Goal: Information Seeking & Learning: Learn about a topic

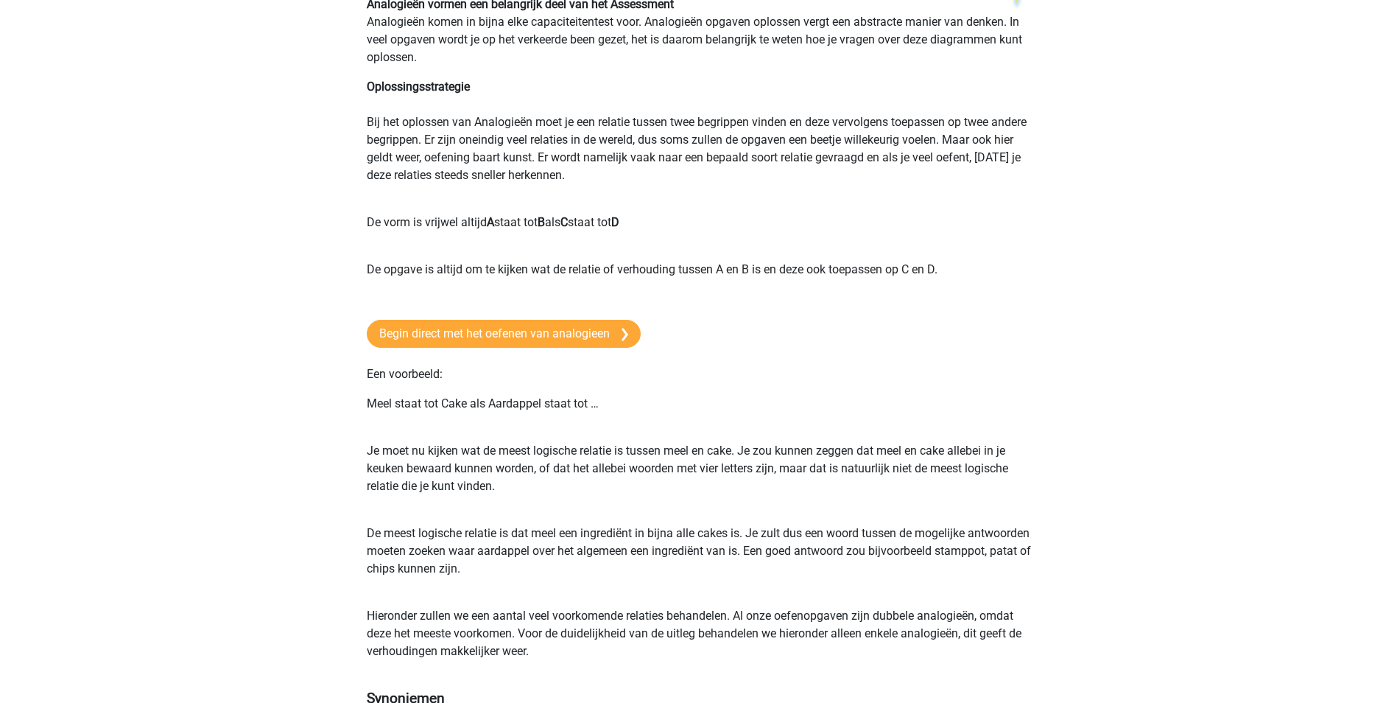
scroll to position [158, 0]
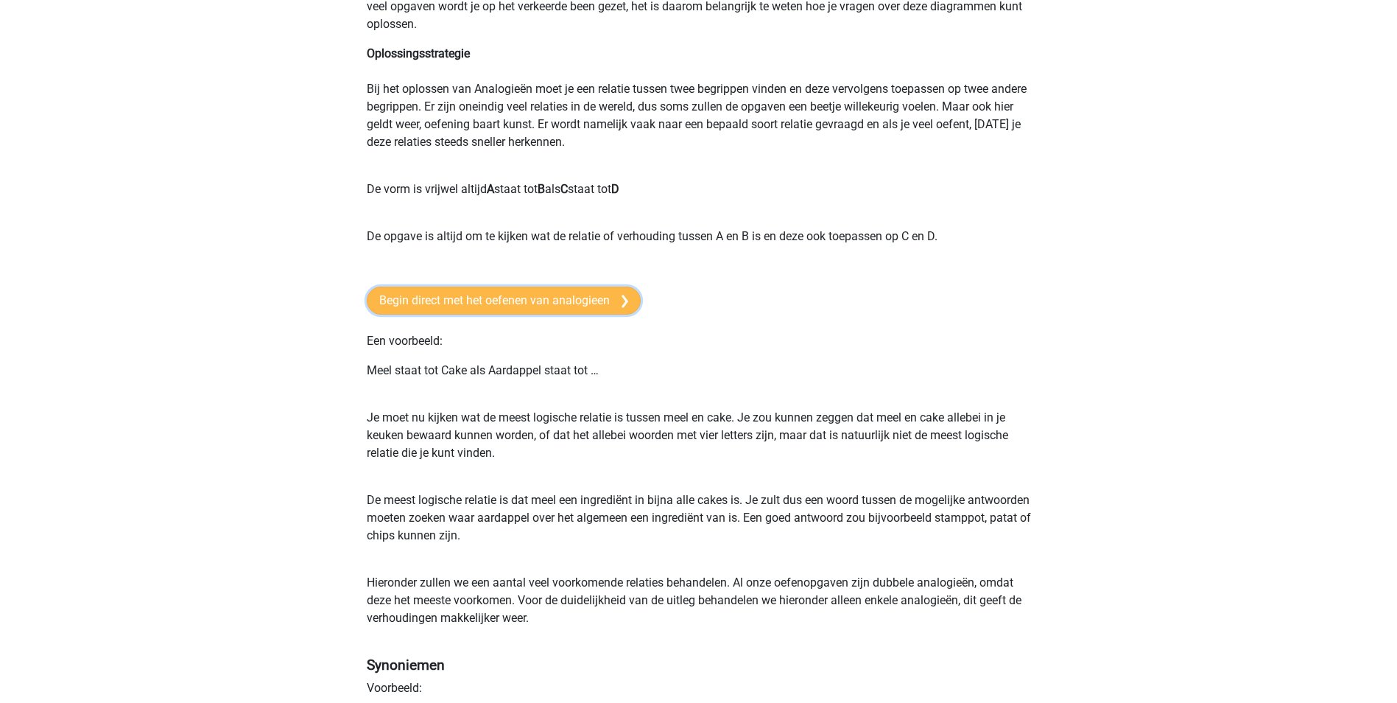
click at [483, 296] on link "Begin direct met het oefenen van analogieen" at bounding box center [504, 301] width 274 height 28
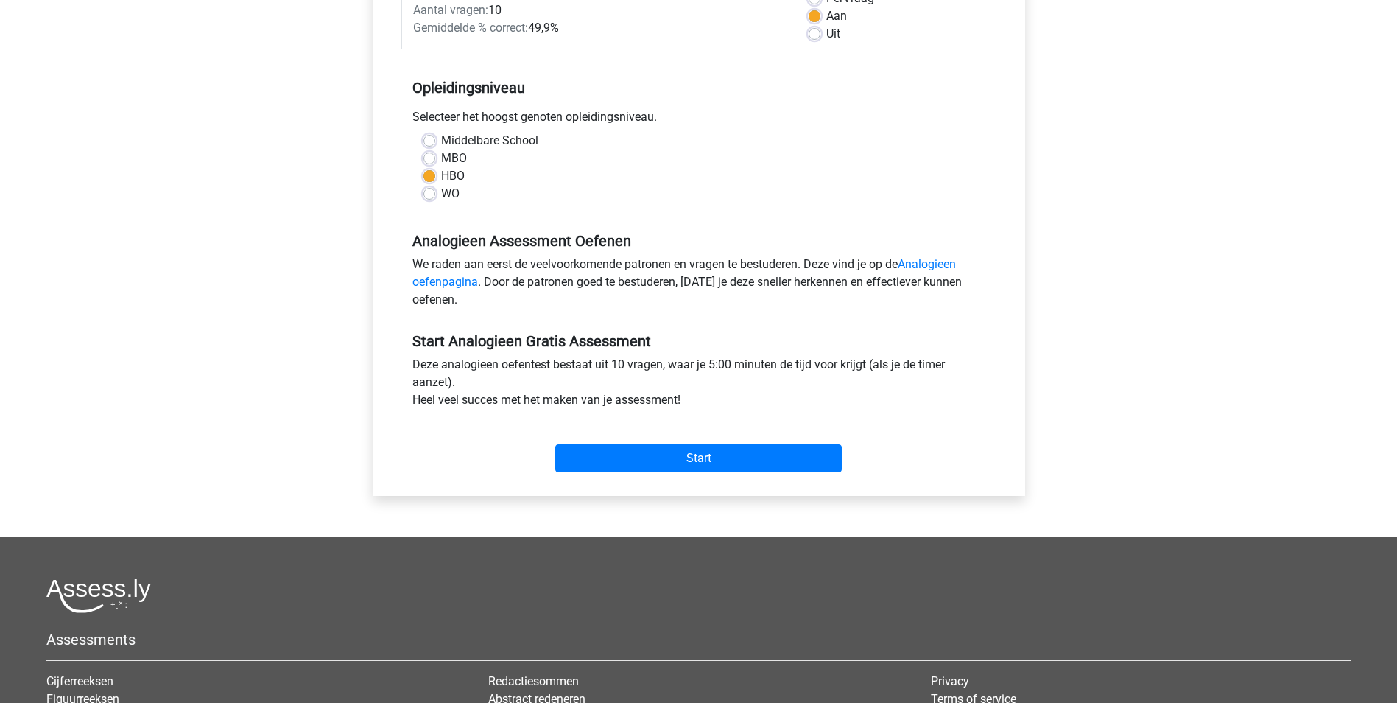
scroll to position [247, 0]
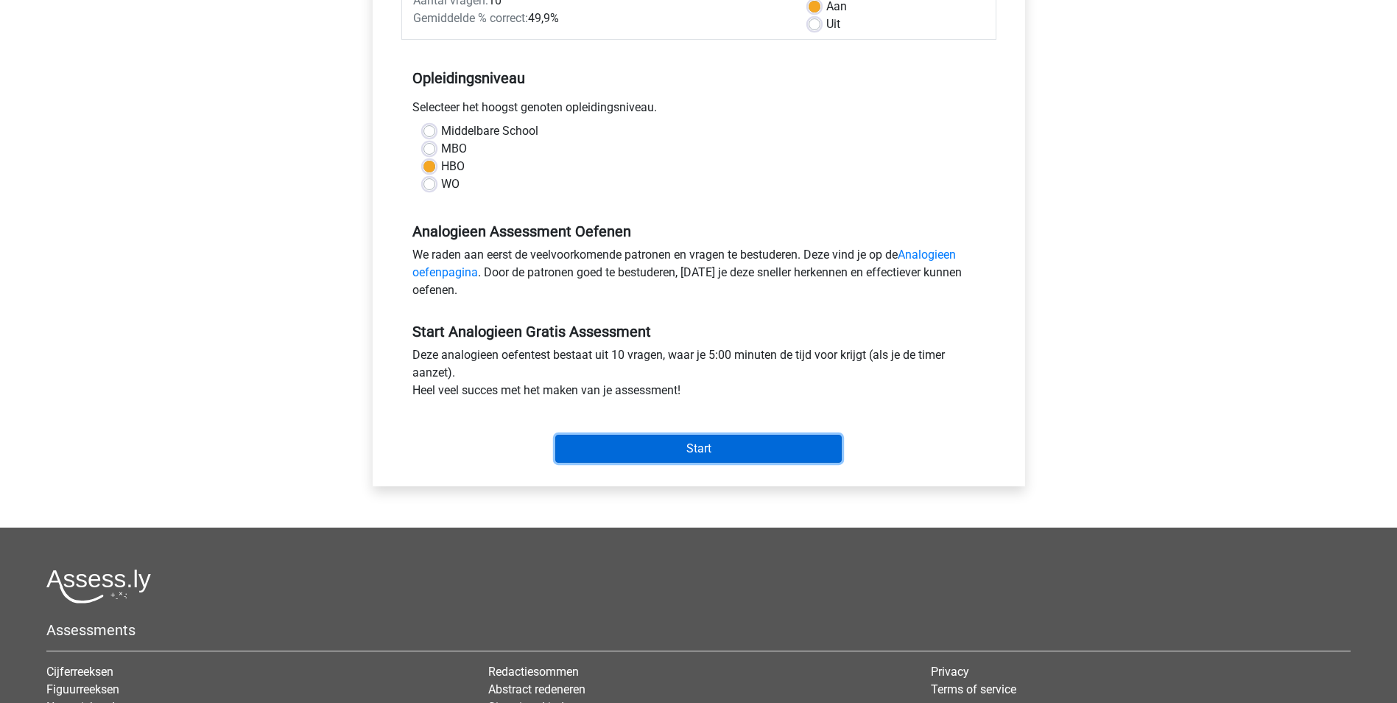
click at [680, 448] on input "Start" at bounding box center [698, 449] width 287 height 28
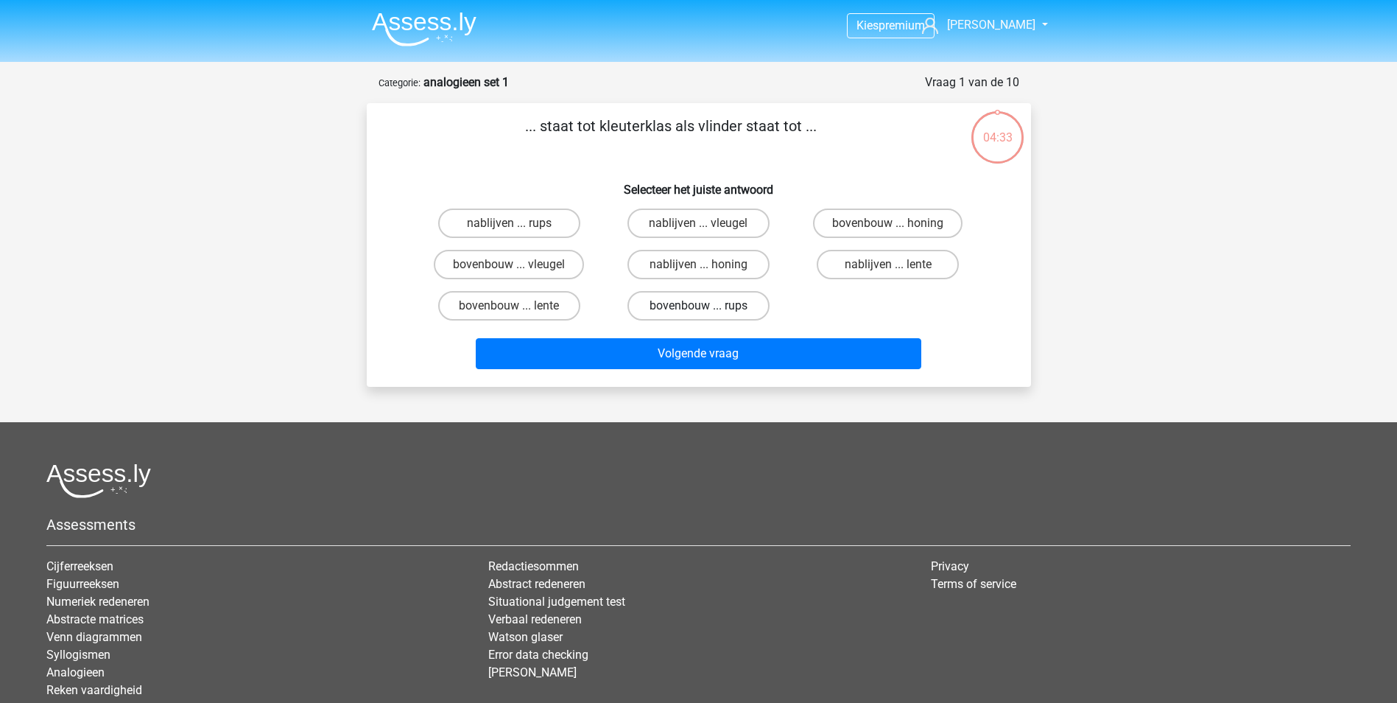
click at [696, 301] on label "bovenbouw ... rups" at bounding box center [699, 305] width 142 height 29
click at [698, 306] on input "bovenbouw ... rups" at bounding box center [703, 311] width 10 height 10
radio input "true"
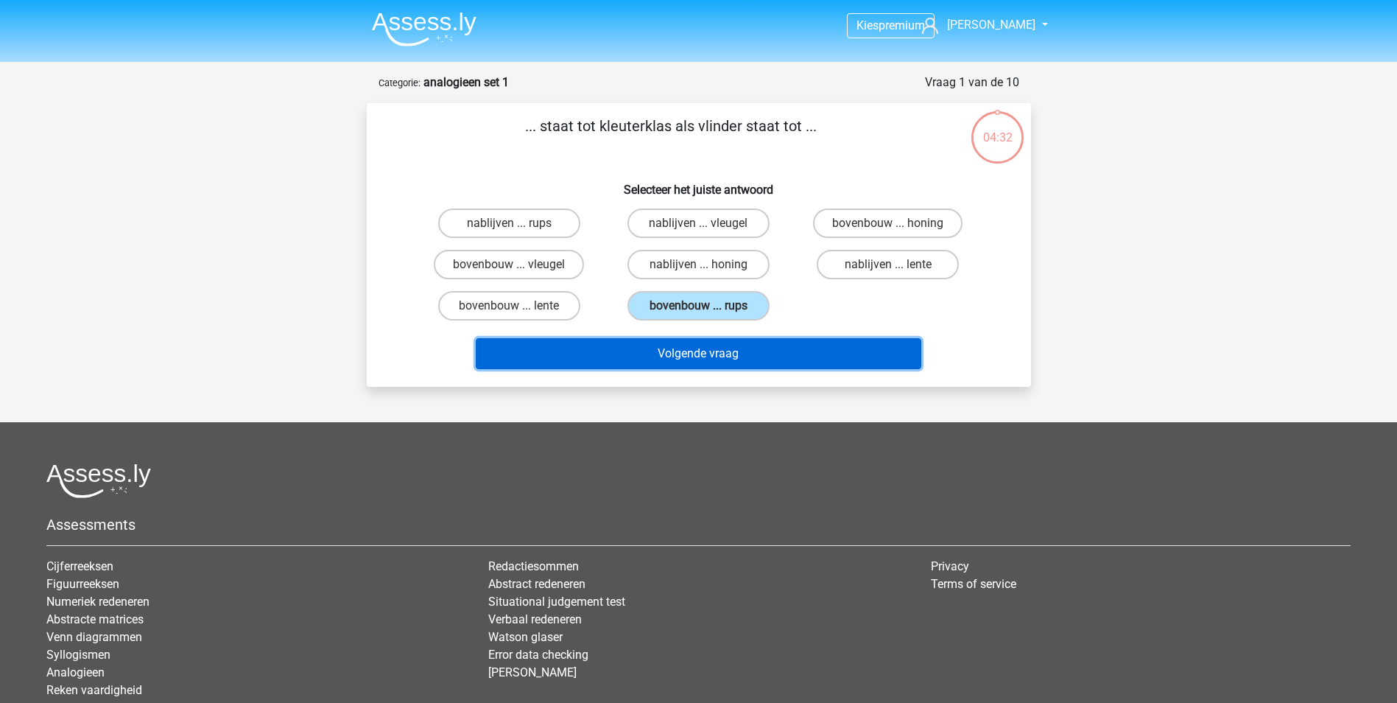
click at [694, 351] on button "Volgende vraag" at bounding box center [699, 353] width 446 height 31
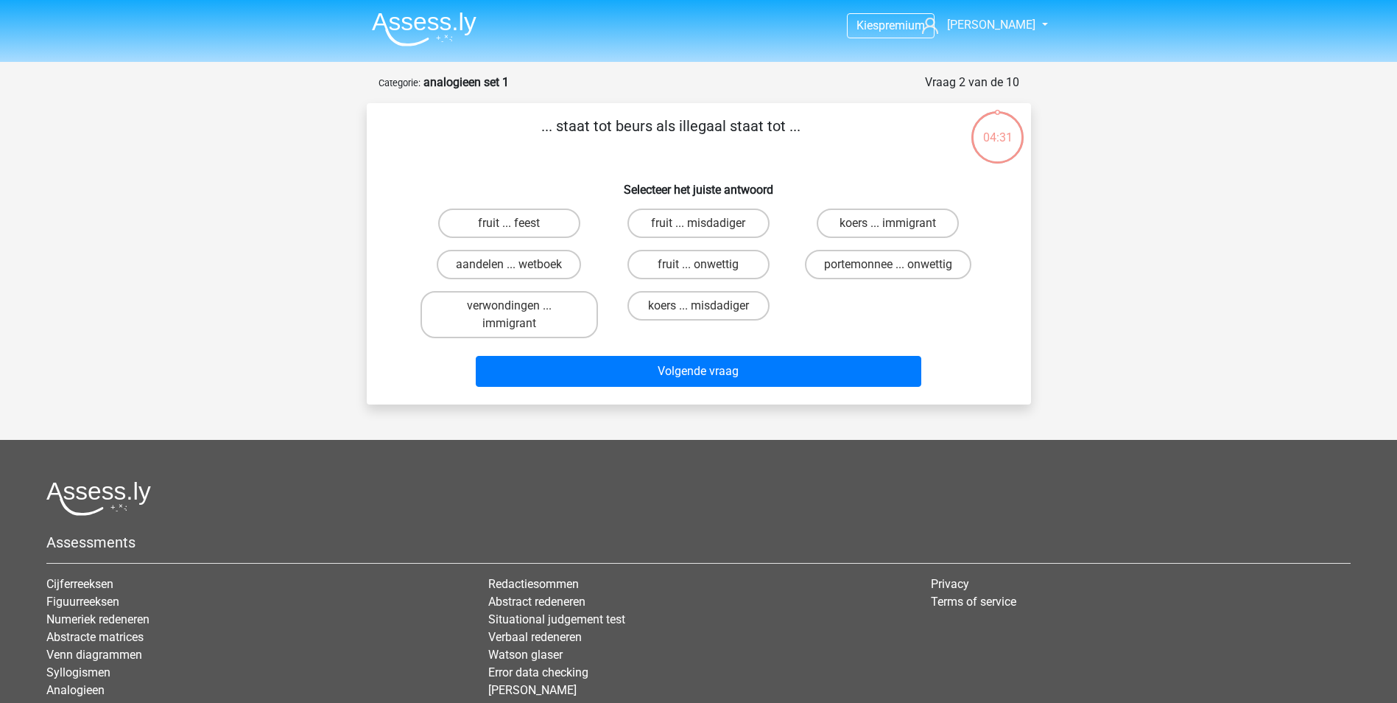
scroll to position [74, 0]
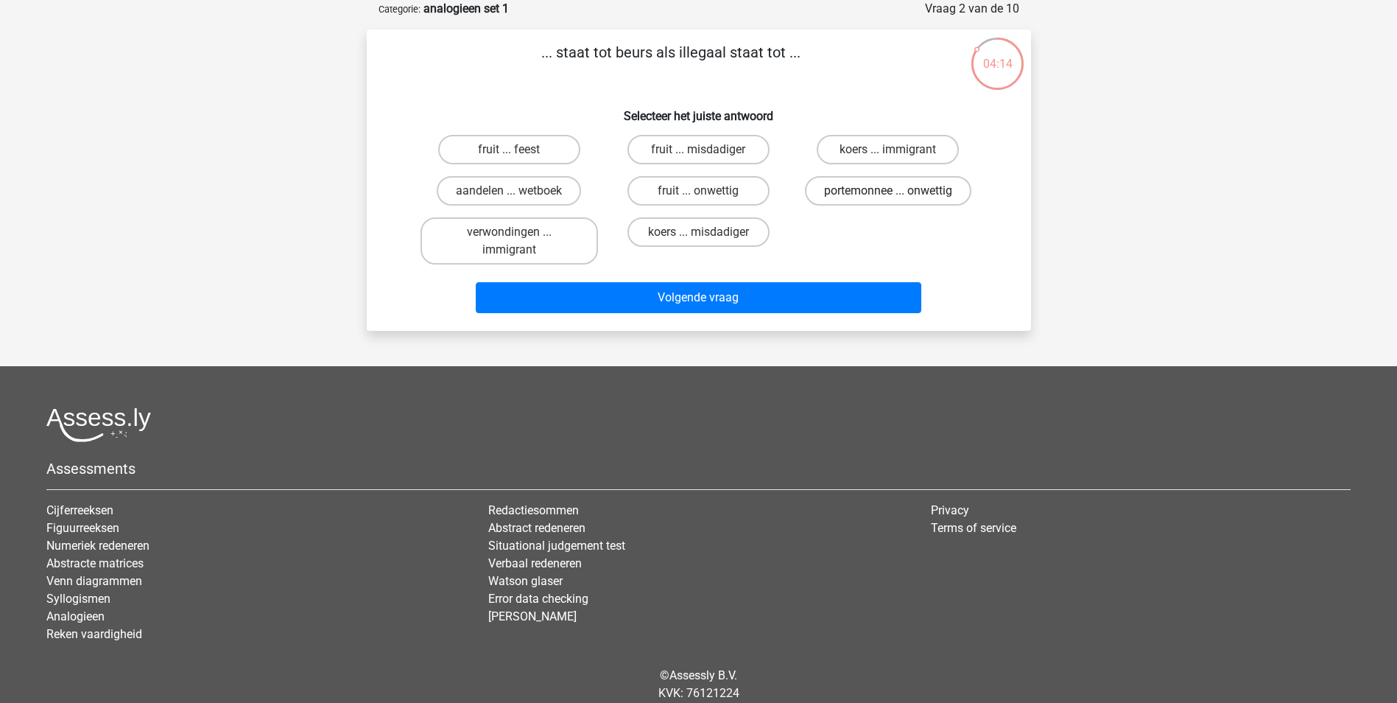
click at [858, 187] on label "portemonnee ... onwettig" at bounding box center [888, 190] width 166 height 29
click at [888, 191] on input "portemonnee ... onwettig" at bounding box center [893, 196] width 10 height 10
radio input "true"
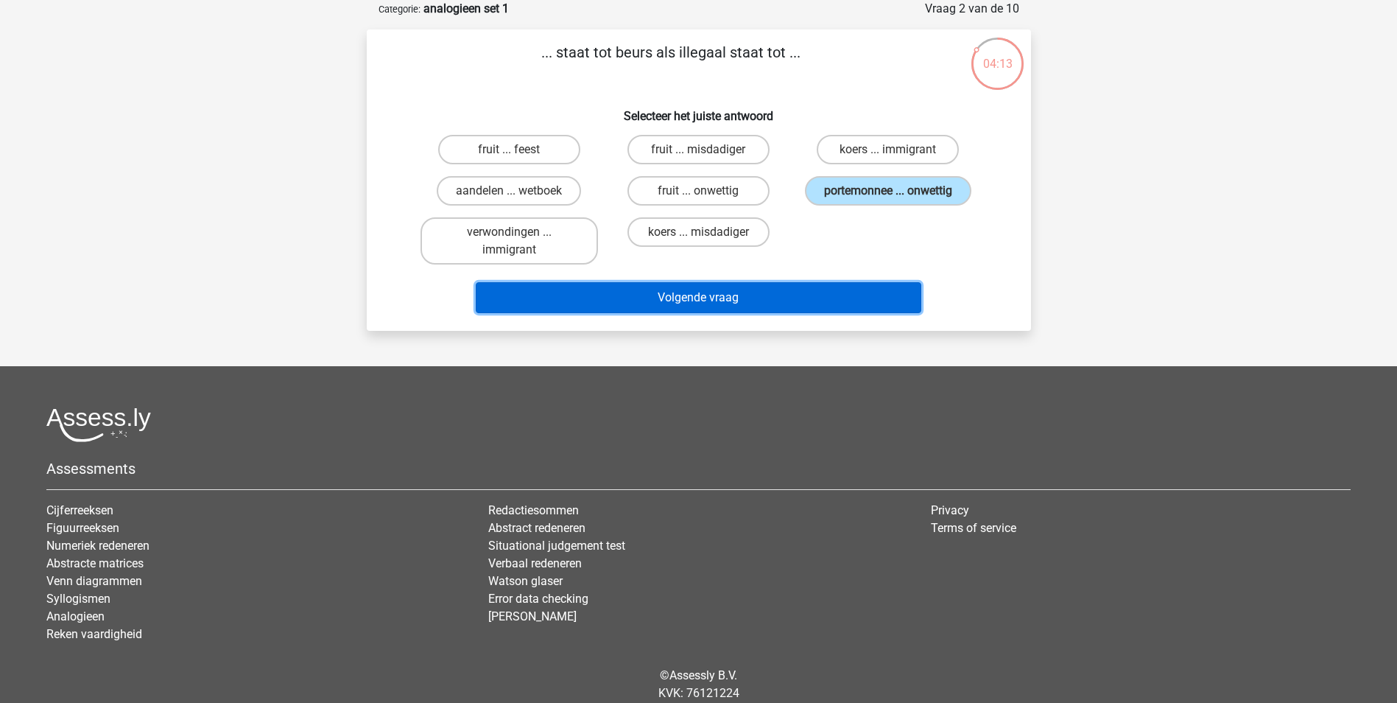
click at [703, 288] on button "Volgende vraag" at bounding box center [699, 297] width 446 height 31
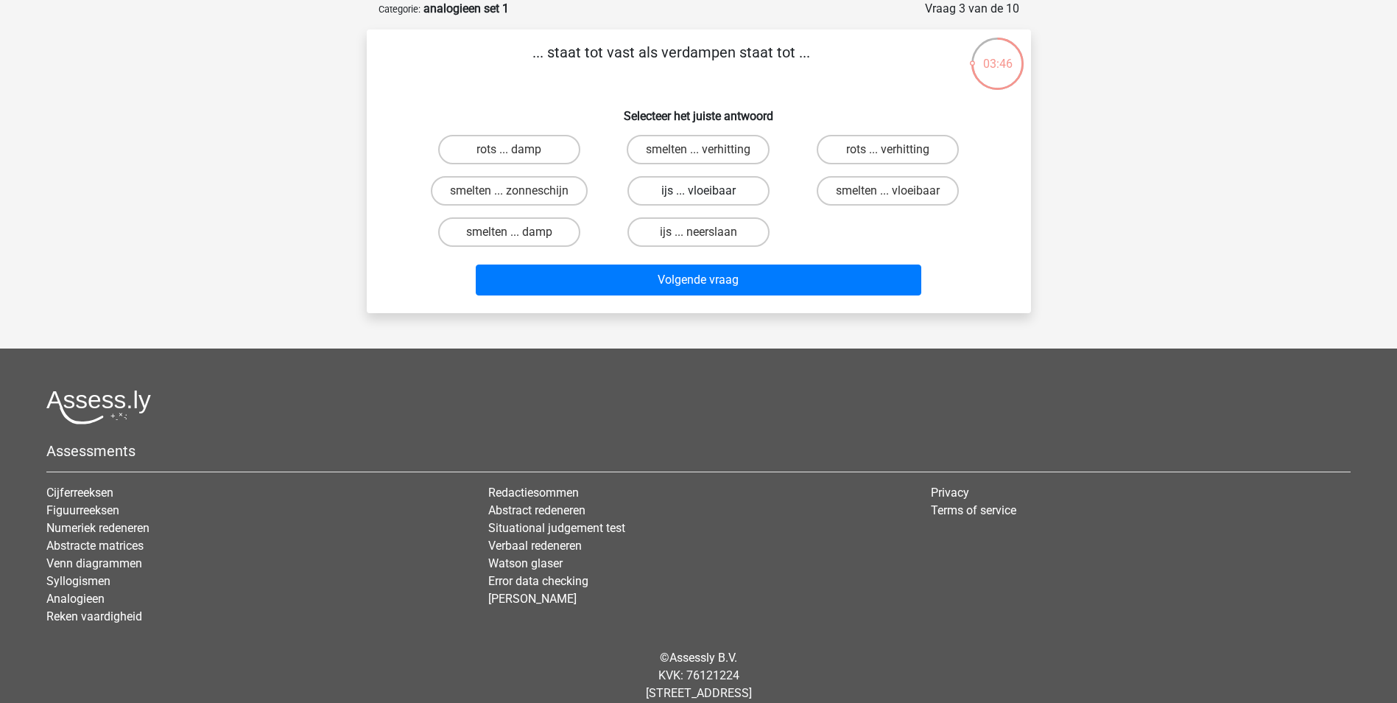
click at [690, 187] on label "ijs ... vloeibaar" at bounding box center [699, 190] width 142 height 29
click at [698, 191] on input "ijs ... vloeibaar" at bounding box center [703, 196] width 10 height 10
radio input "true"
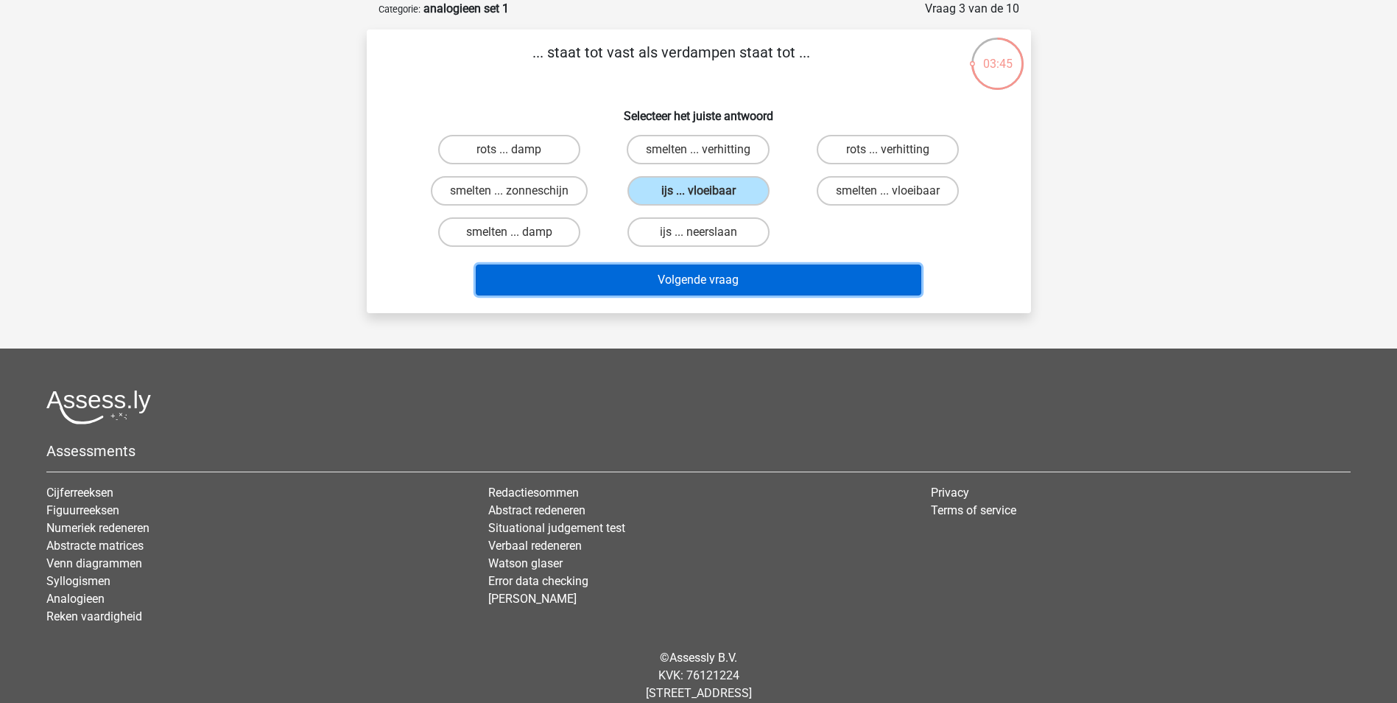
click at [686, 273] on button "Volgende vraag" at bounding box center [699, 279] width 446 height 31
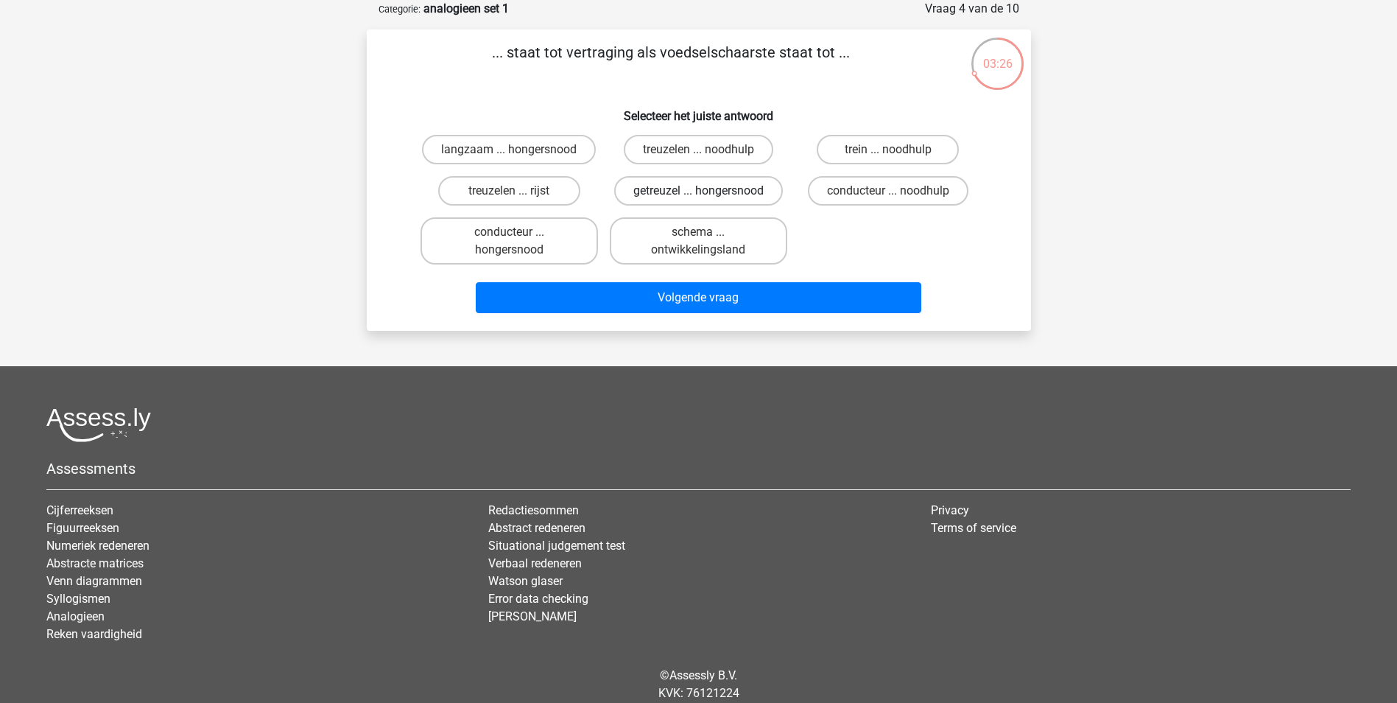
click at [685, 187] on label "getreuzel ... hongersnood" at bounding box center [698, 190] width 169 height 29
click at [698, 191] on input "getreuzel ... hongersnood" at bounding box center [703, 196] width 10 height 10
radio input "true"
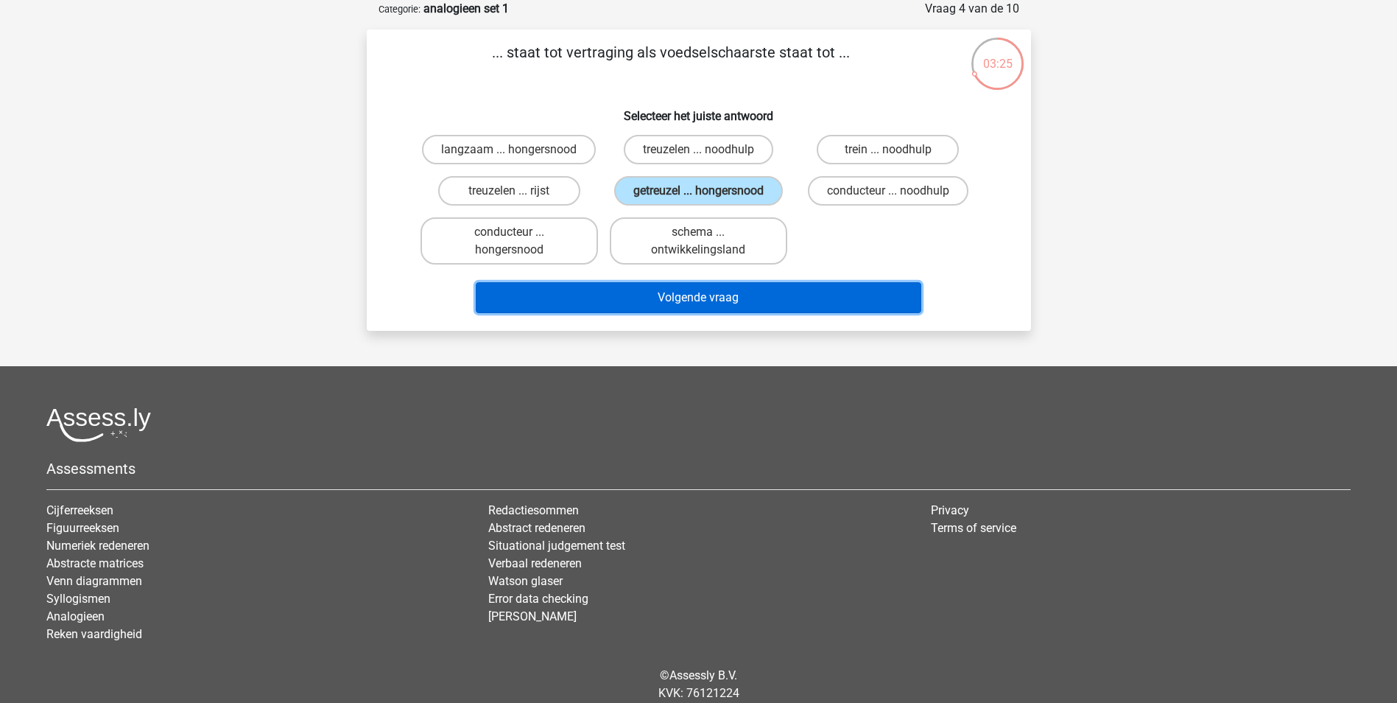
click at [688, 287] on button "Volgende vraag" at bounding box center [699, 297] width 446 height 31
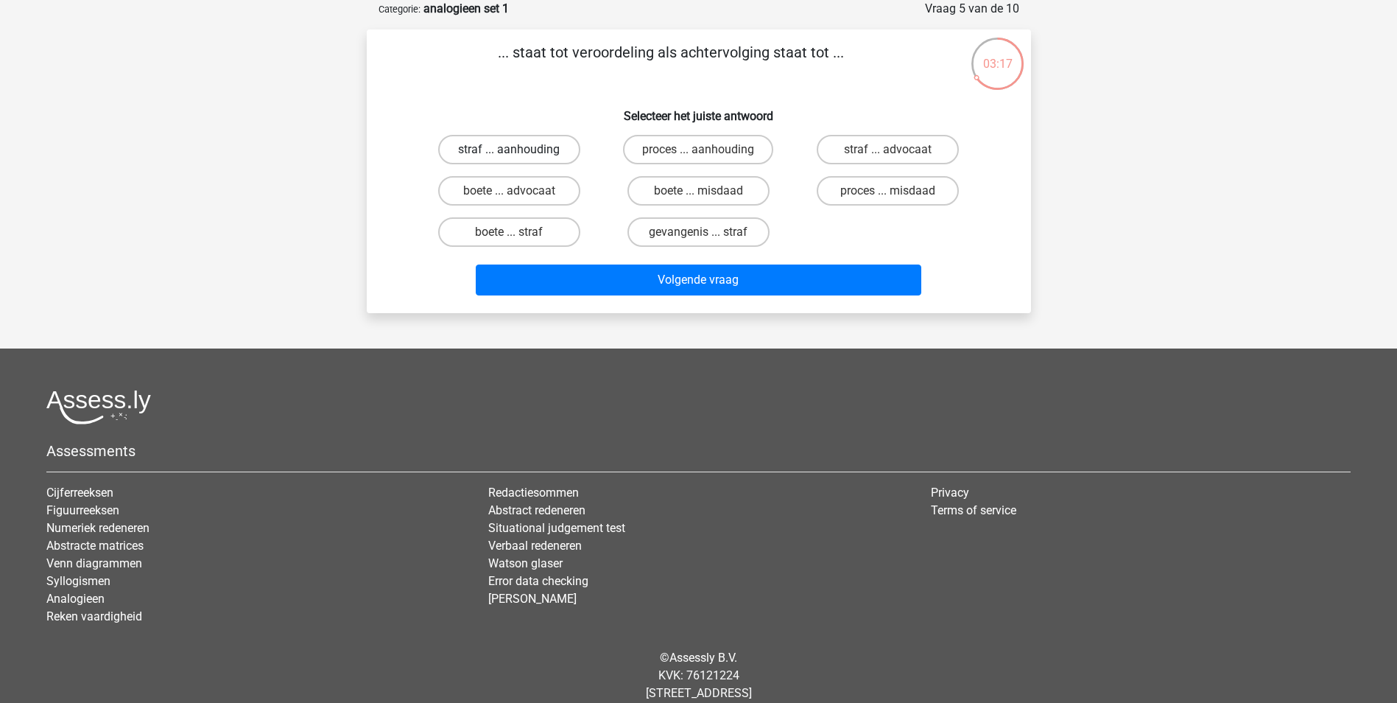
click at [528, 146] on label "straf ... aanhouding" at bounding box center [509, 149] width 142 height 29
click at [519, 150] on input "straf ... aanhouding" at bounding box center [514, 155] width 10 height 10
radio input "true"
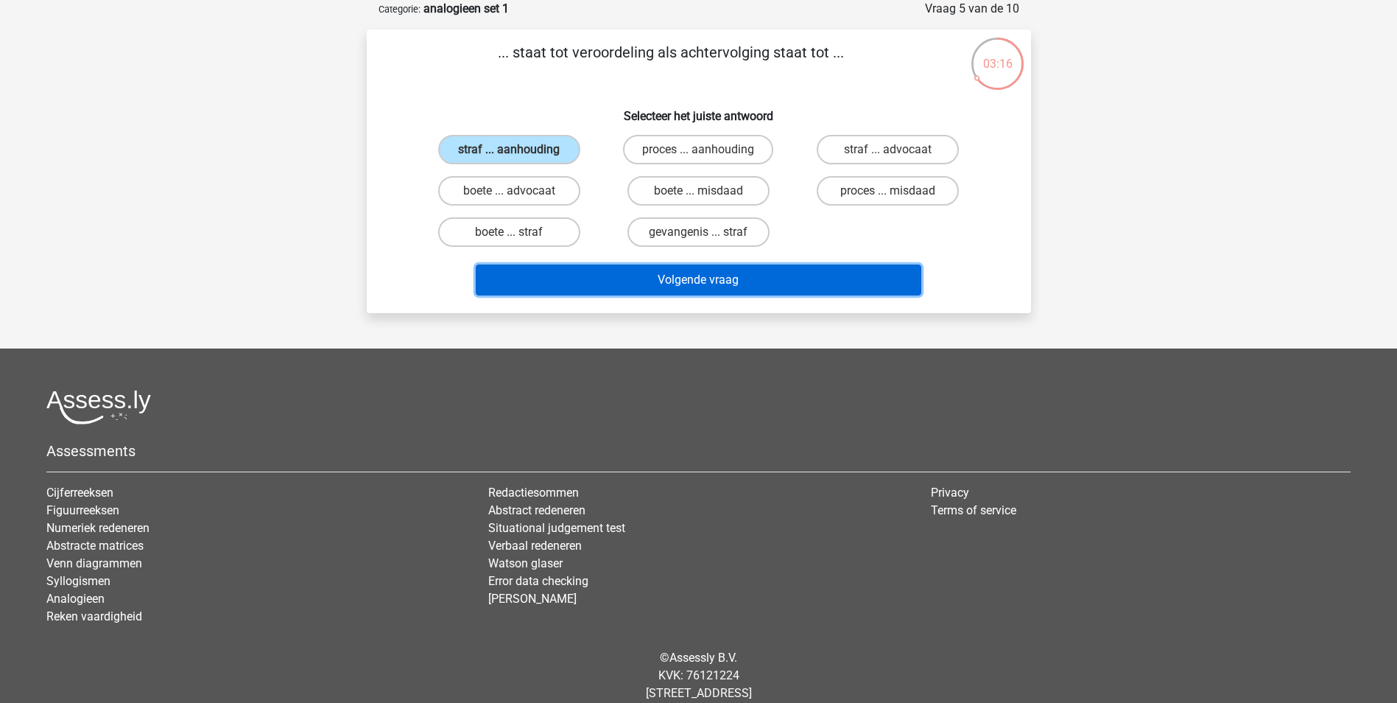
click at [720, 274] on button "Volgende vraag" at bounding box center [699, 279] width 446 height 31
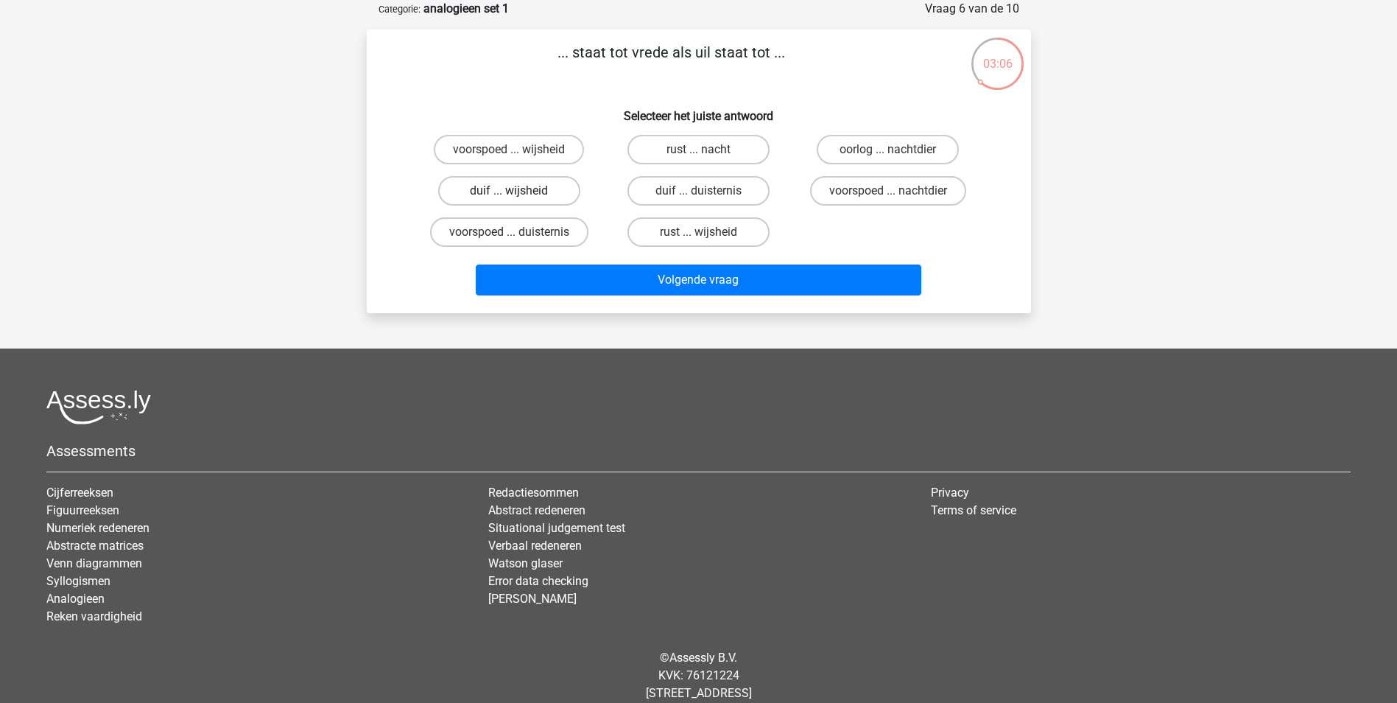
click at [519, 186] on label "duif ... wijsheid" at bounding box center [509, 190] width 142 height 29
click at [519, 191] on input "duif ... wijsheid" at bounding box center [514, 196] width 10 height 10
radio input "true"
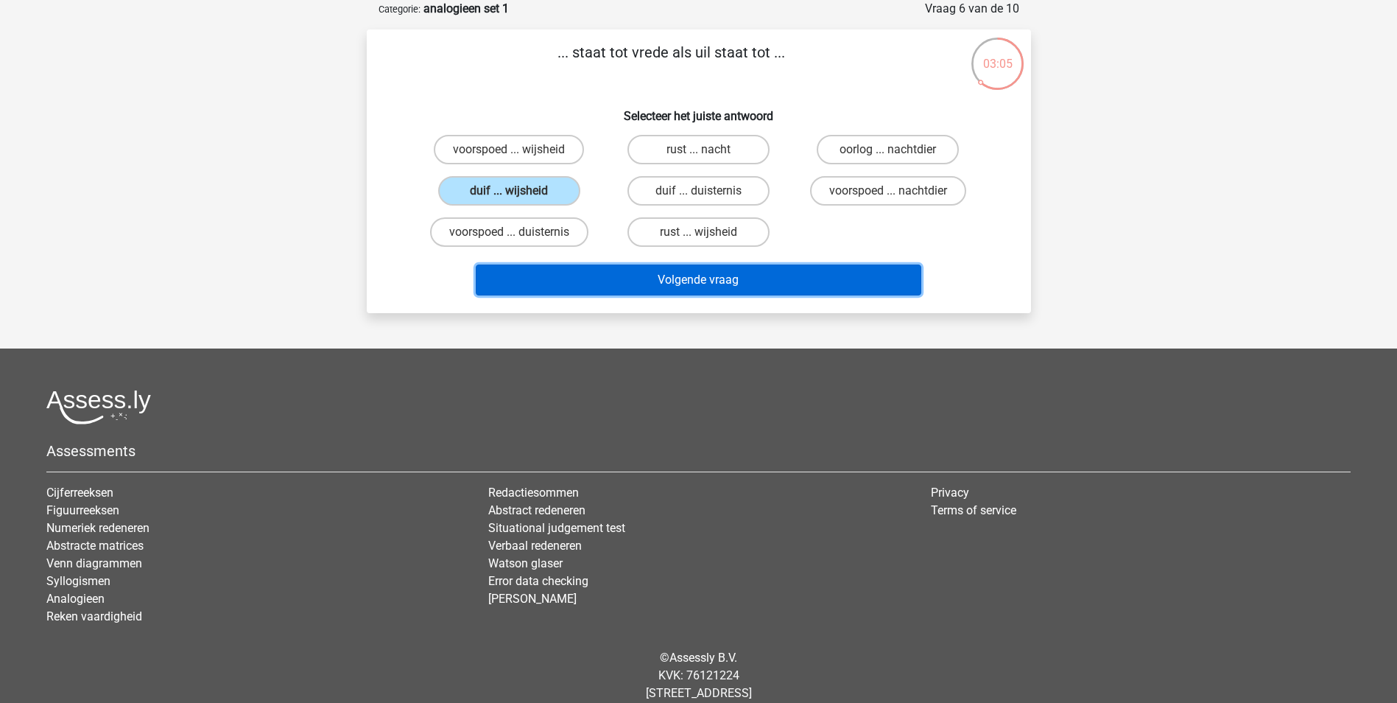
click at [716, 270] on button "Volgende vraag" at bounding box center [699, 279] width 446 height 31
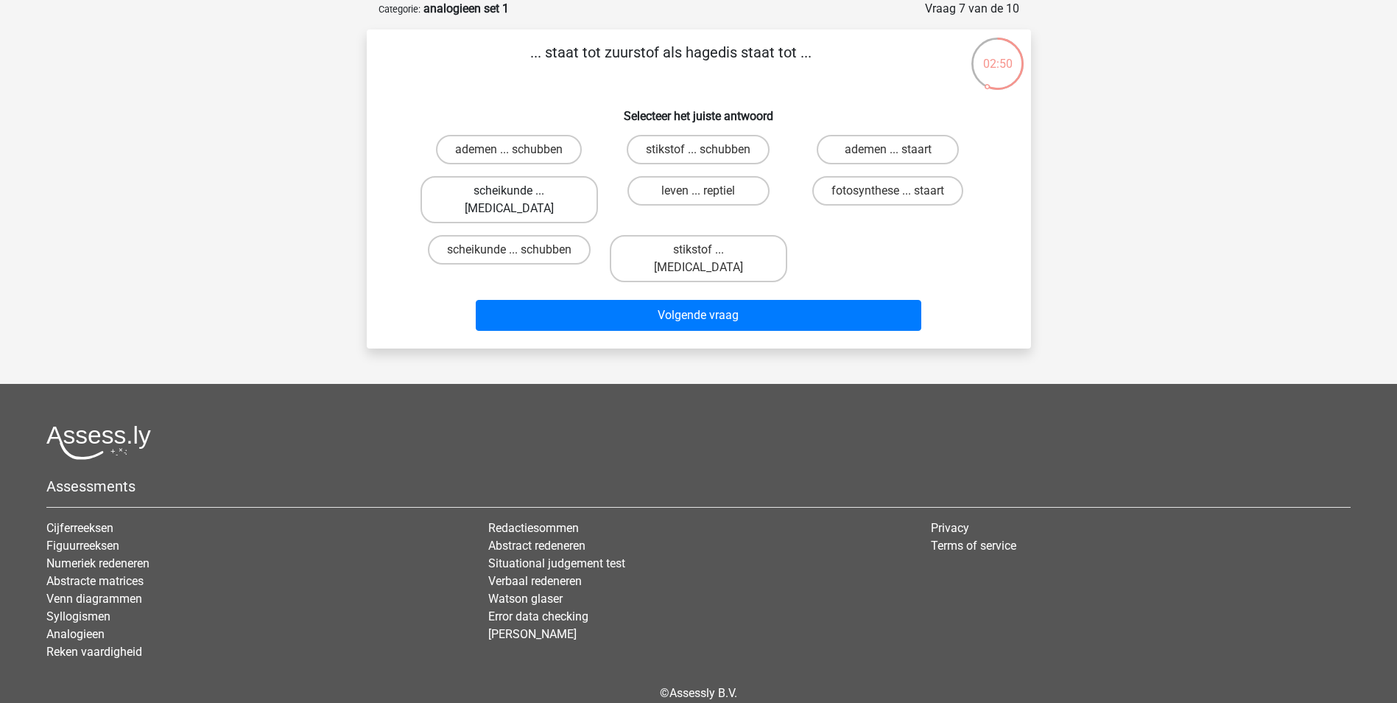
click at [496, 188] on label "scheikunde ... krokodil" at bounding box center [510, 199] width 178 height 47
click at [509, 191] on input "scheikunde ... krokodil" at bounding box center [514, 196] width 10 height 10
radio input "true"
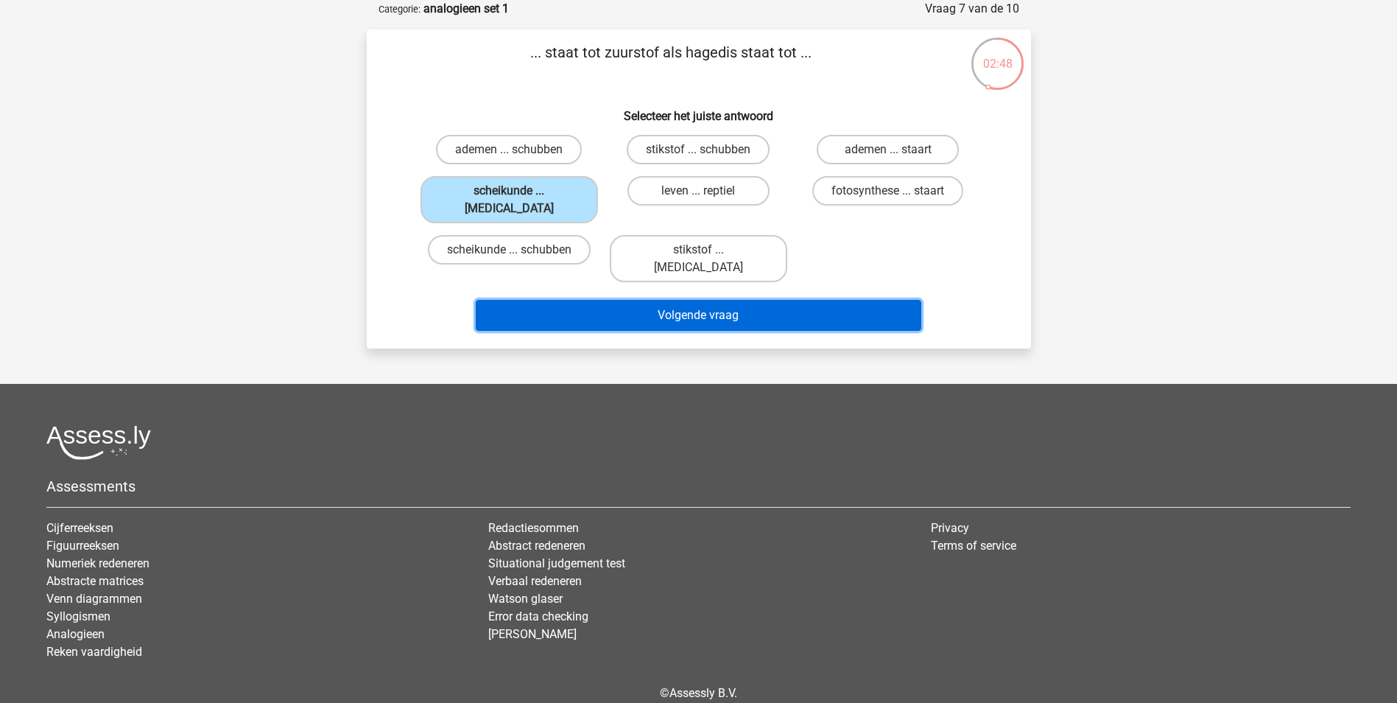
click at [726, 300] on button "Volgende vraag" at bounding box center [699, 315] width 446 height 31
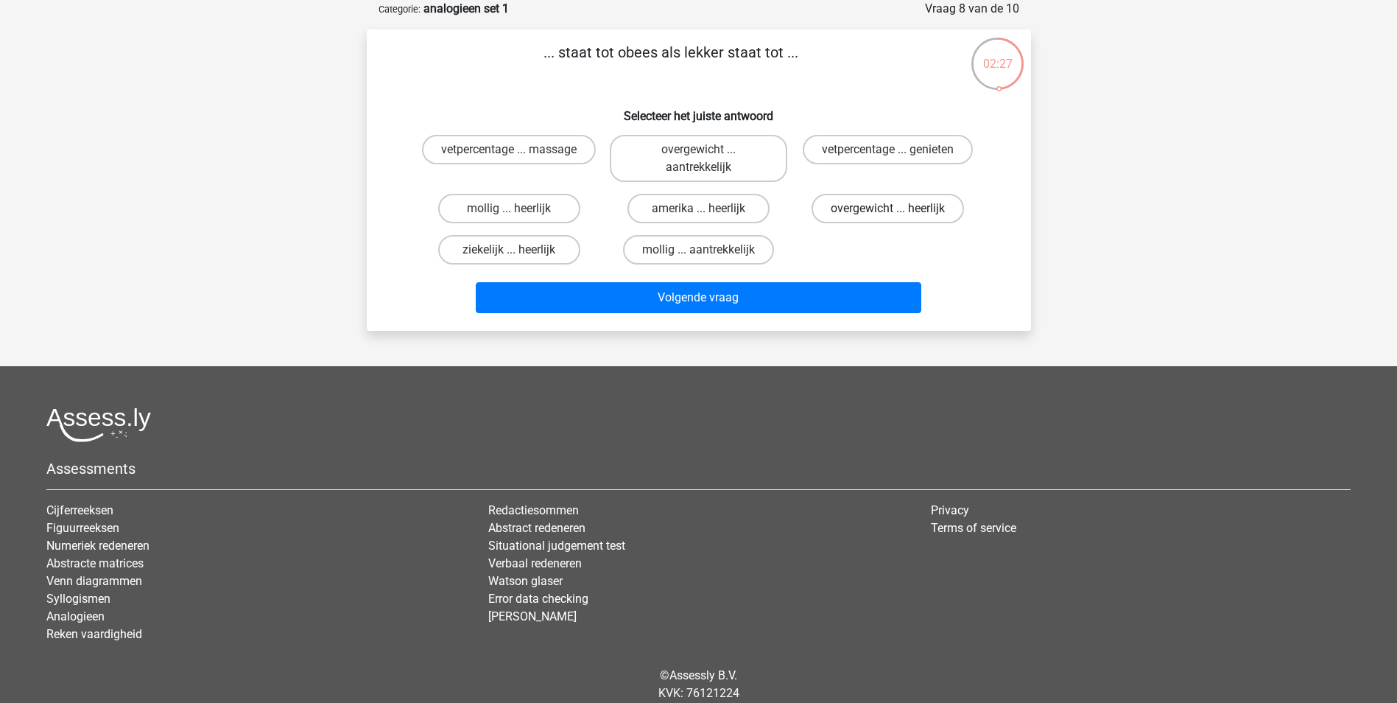
click at [874, 207] on label "overgewicht ... heerlijk" at bounding box center [888, 208] width 152 height 29
click at [888, 208] on input "overgewicht ... heerlijk" at bounding box center [893, 213] width 10 height 10
radio input "true"
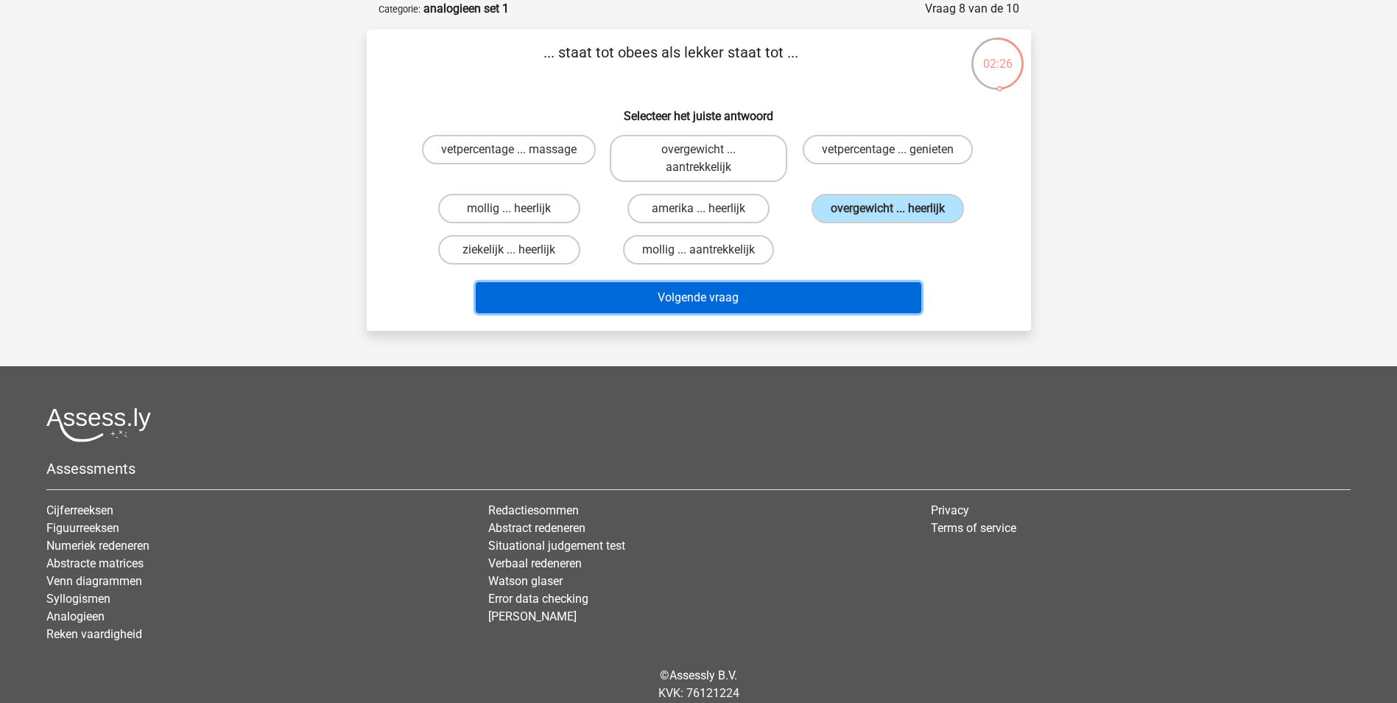
click at [715, 289] on button "Volgende vraag" at bounding box center [699, 297] width 446 height 31
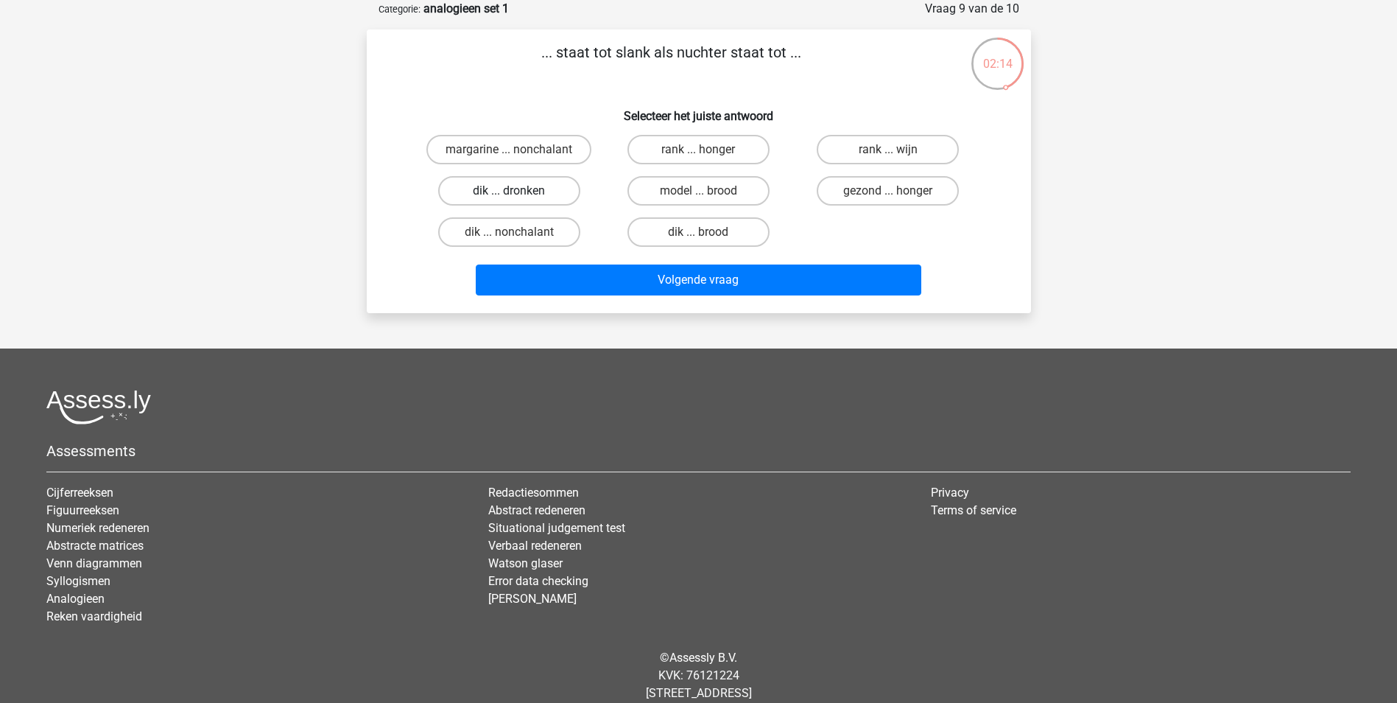
click at [520, 187] on label "dik ... dronken" at bounding box center [509, 190] width 142 height 29
click at [519, 191] on input "dik ... dronken" at bounding box center [514, 196] width 10 height 10
radio input "true"
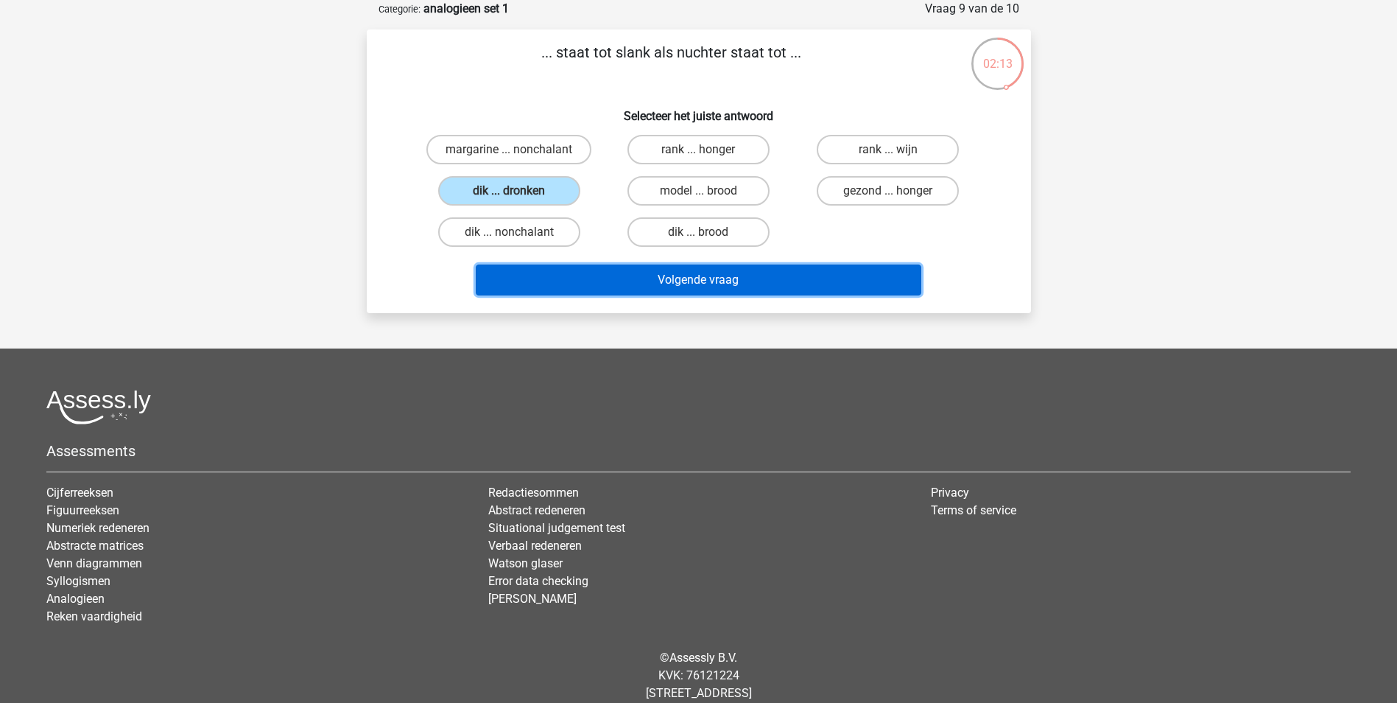
click at [717, 275] on button "Volgende vraag" at bounding box center [699, 279] width 446 height 31
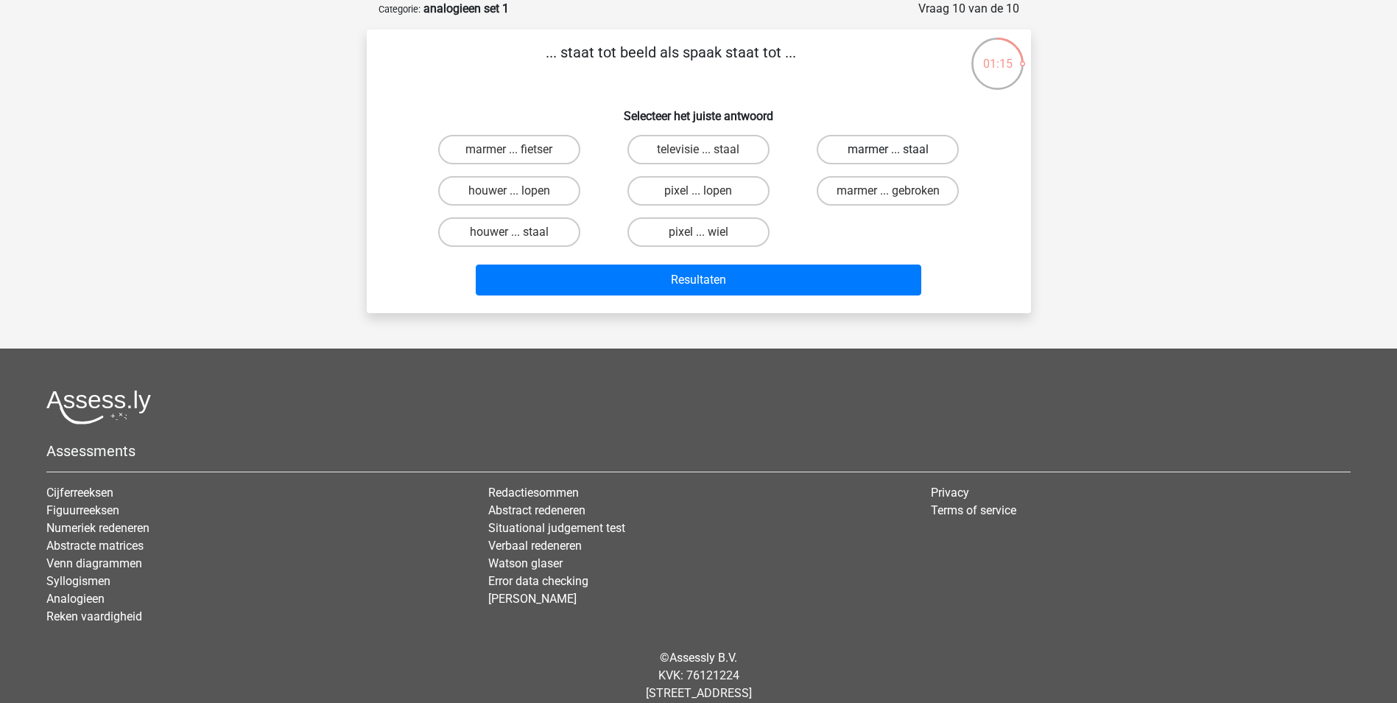
click at [884, 149] on label "marmer ... staal" at bounding box center [888, 149] width 142 height 29
click at [888, 150] on input "marmer ... staal" at bounding box center [893, 155] width 10 height 10
radio input "true"
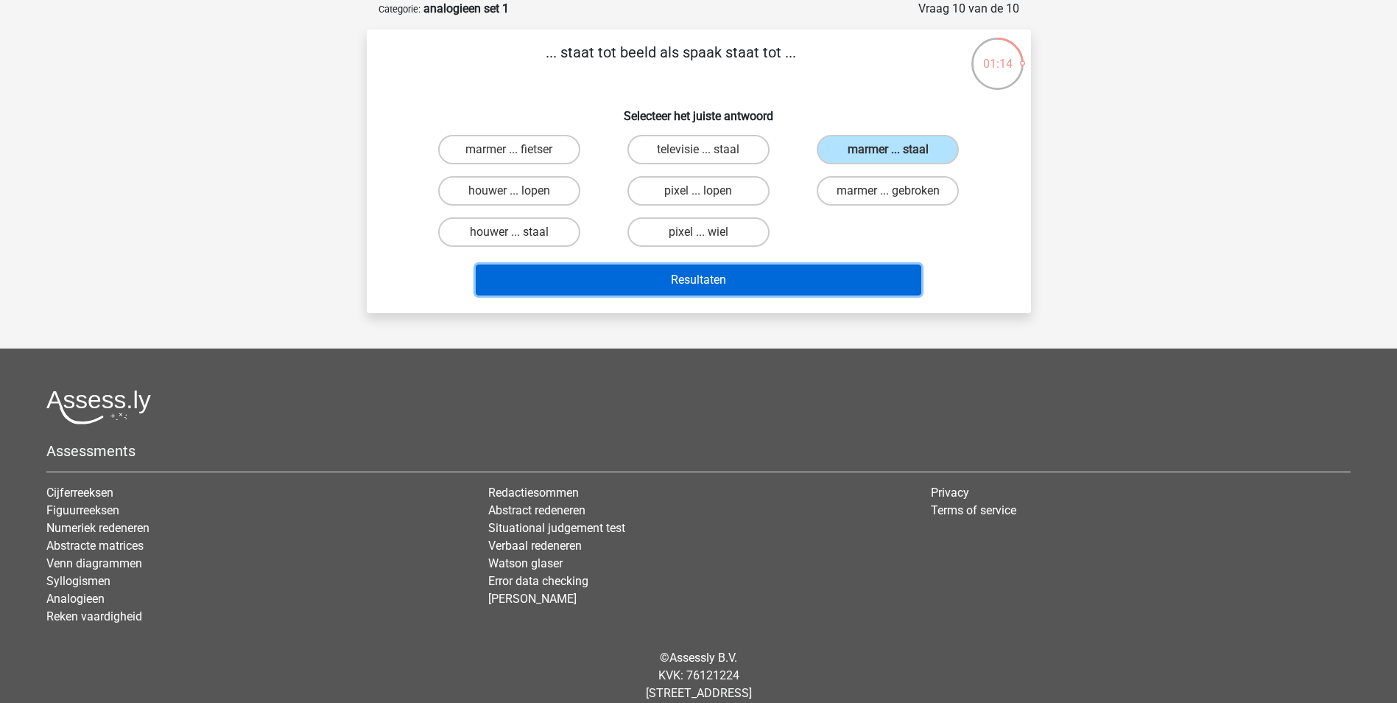
click at [692, 278] on button "Resultaten" at bounding box center [699, 279] width 446 height 31
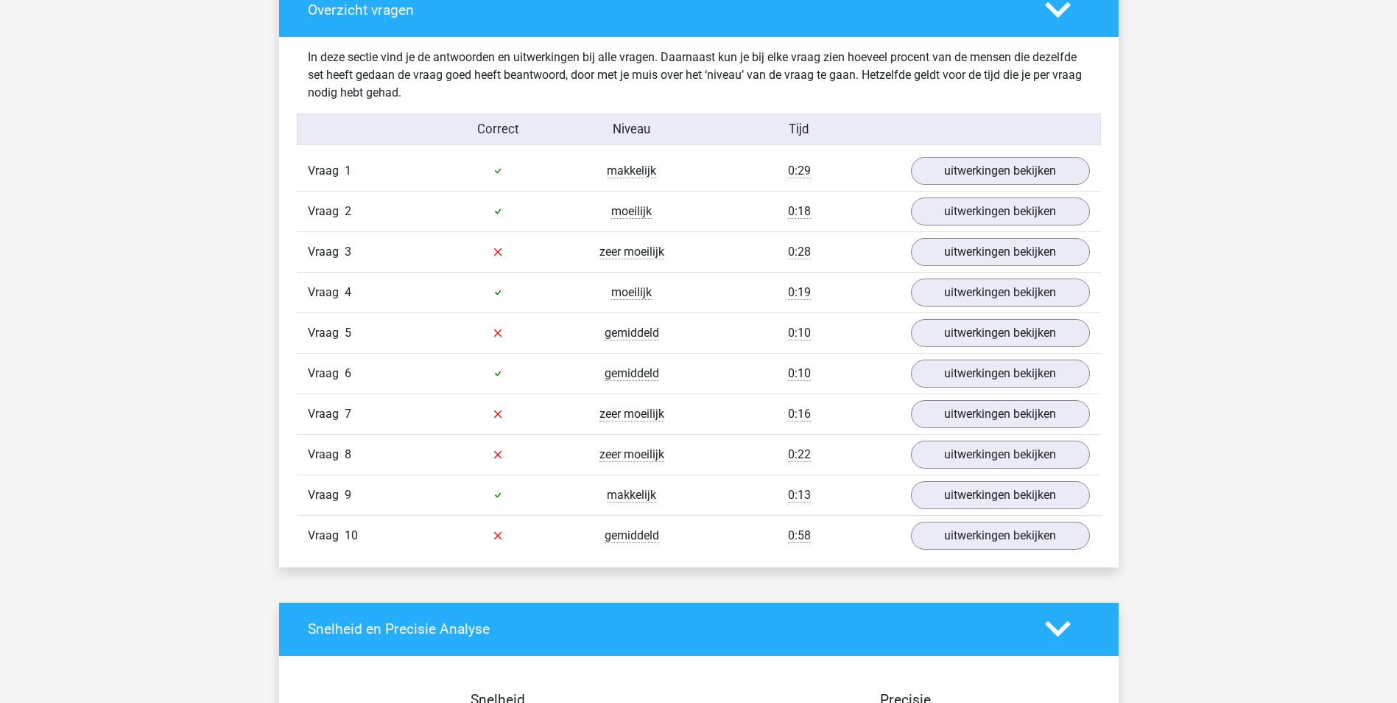
scroll to position [1127, 0]
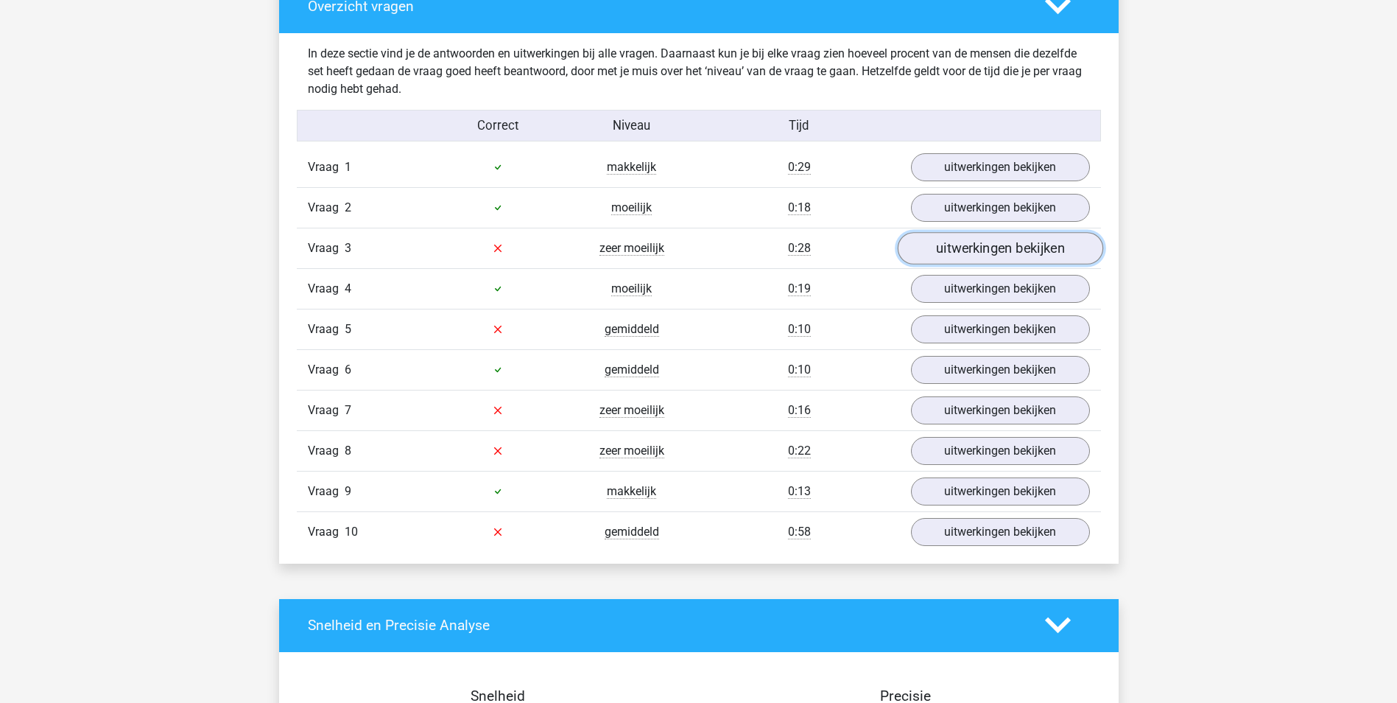
click at [971, 244] on link "uitwerkingen bekijken" at bounding box center [999, 248] width 205 height 32
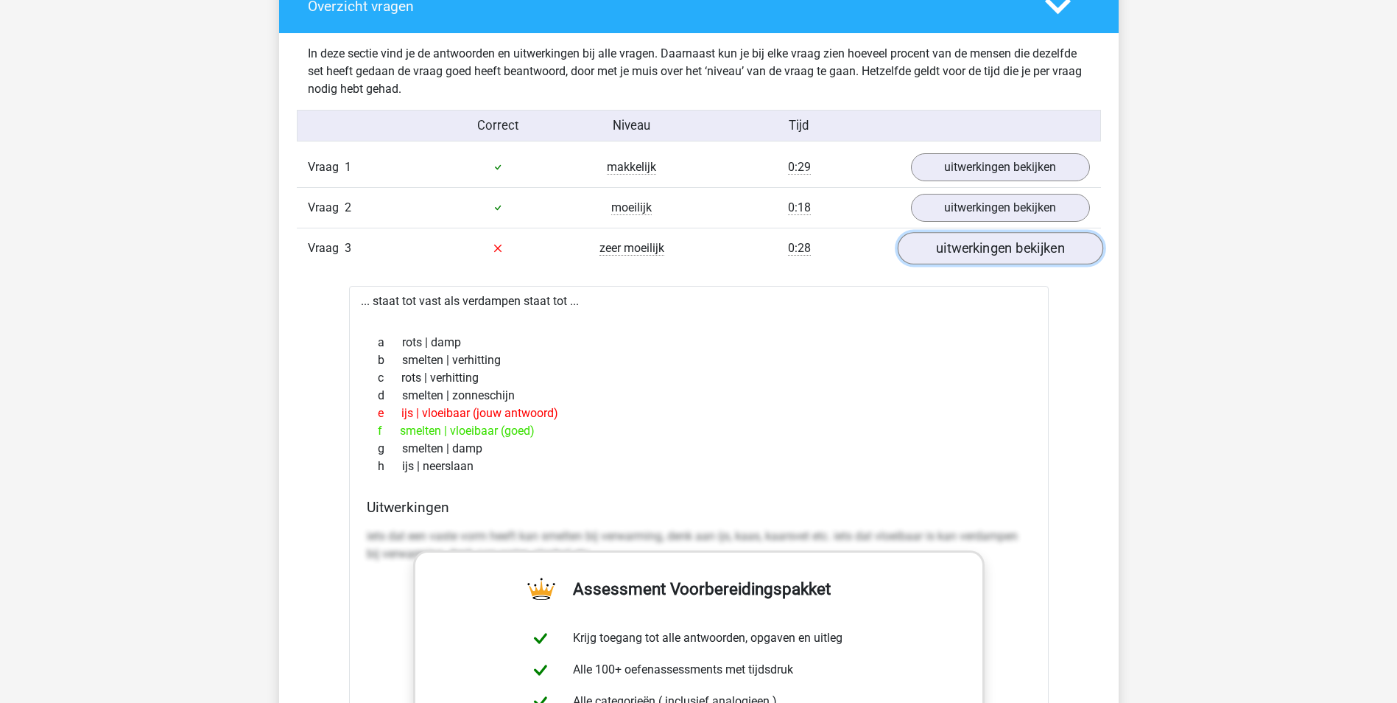
click at [985, 245] on link "uitwerkingen bekijken" at bounding box center [999, 248] width 205 height 32
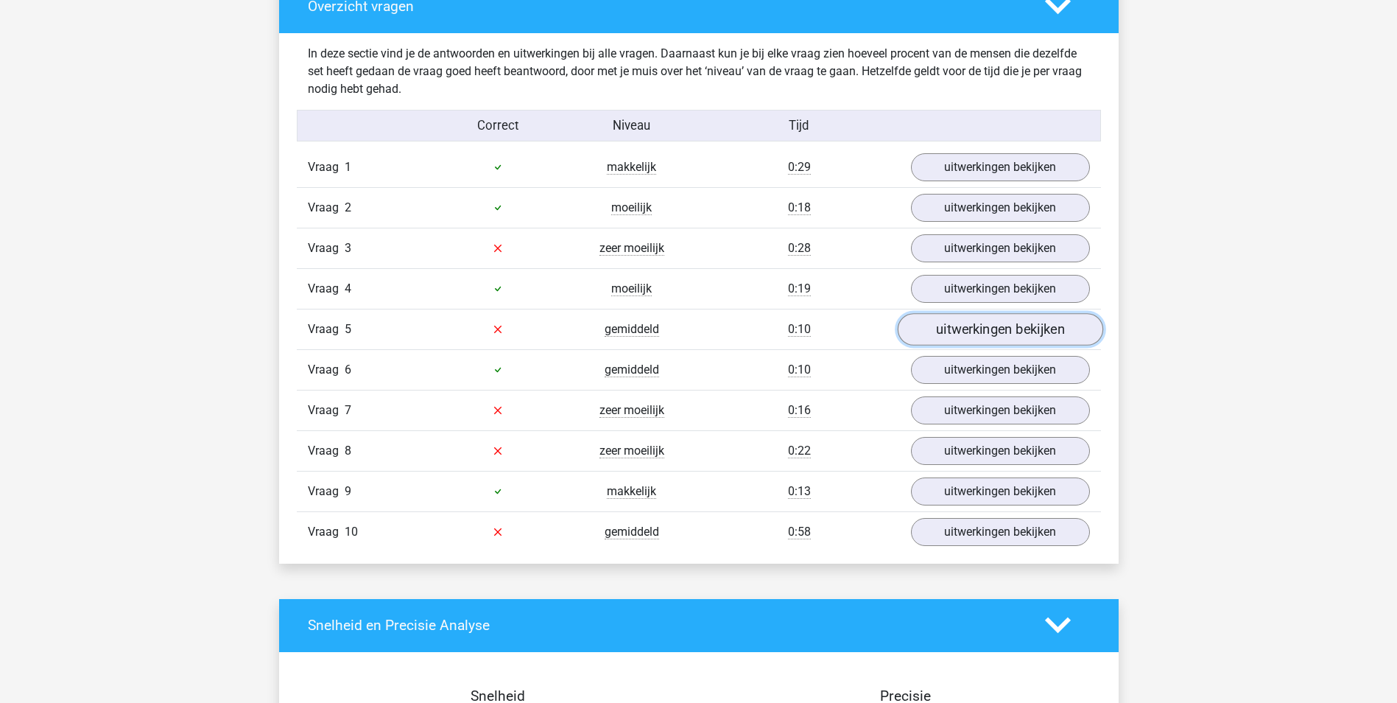
click at [976, 323] on link "uitwerkingen bekijken" at bounding box center [999, 329] width 205 height 32
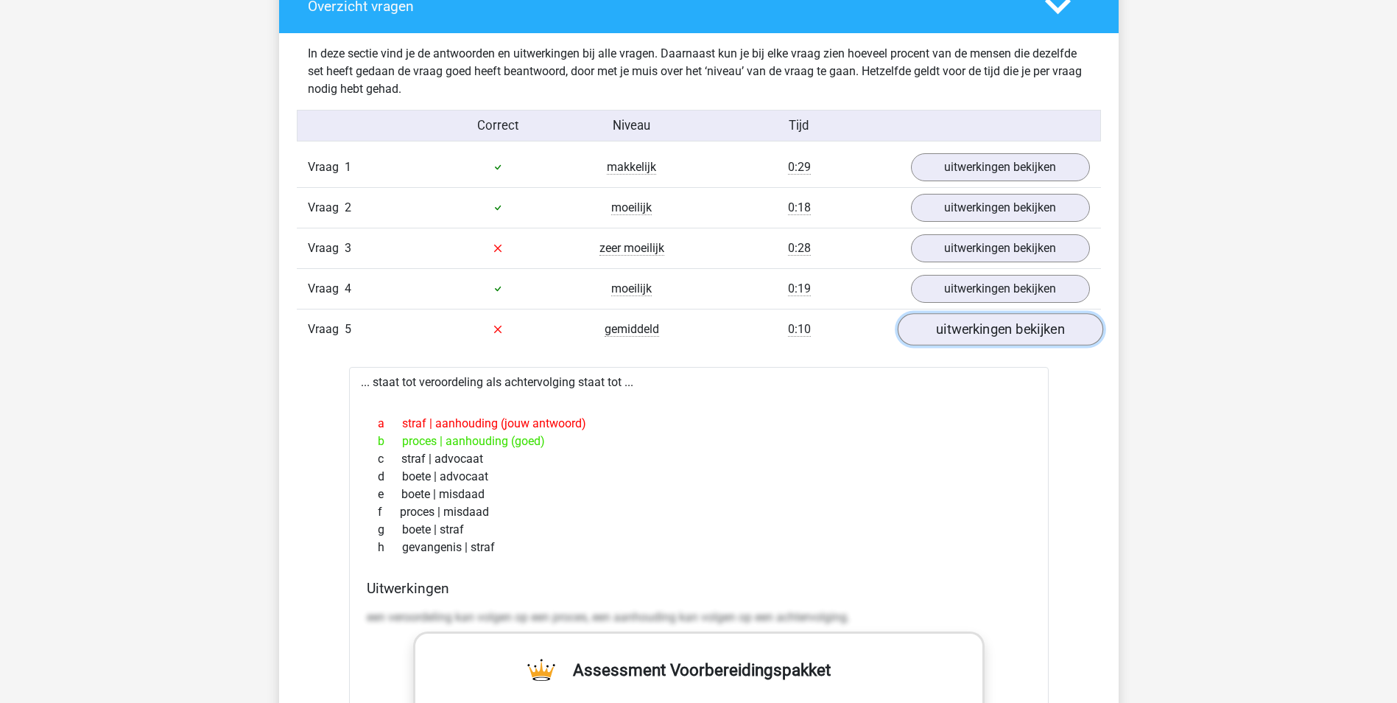
click at [969, 327] on link "uitwerkingen bekijken" at bounding box center [999, 329] width 205 height 32
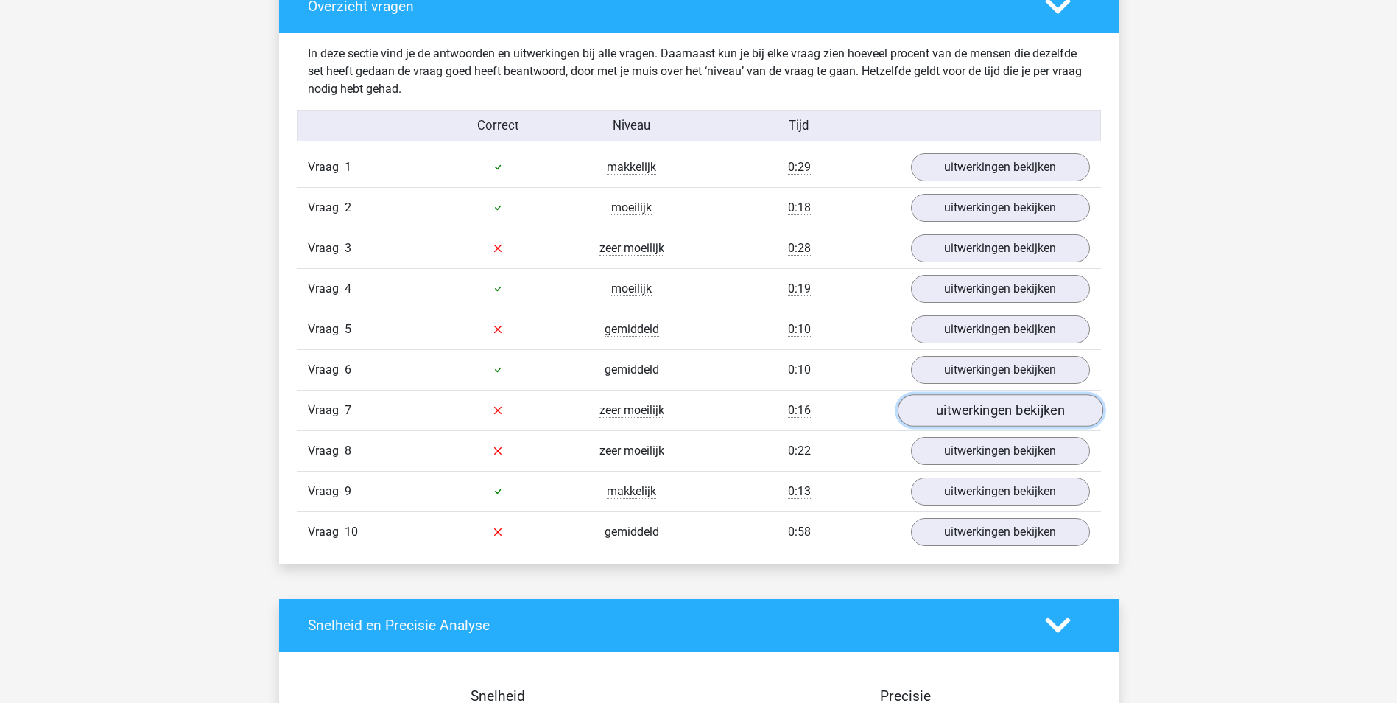
click at [951, 409] on link "uitwerkingen bekijken" at bounding box center [999, 410] width 205 height 32
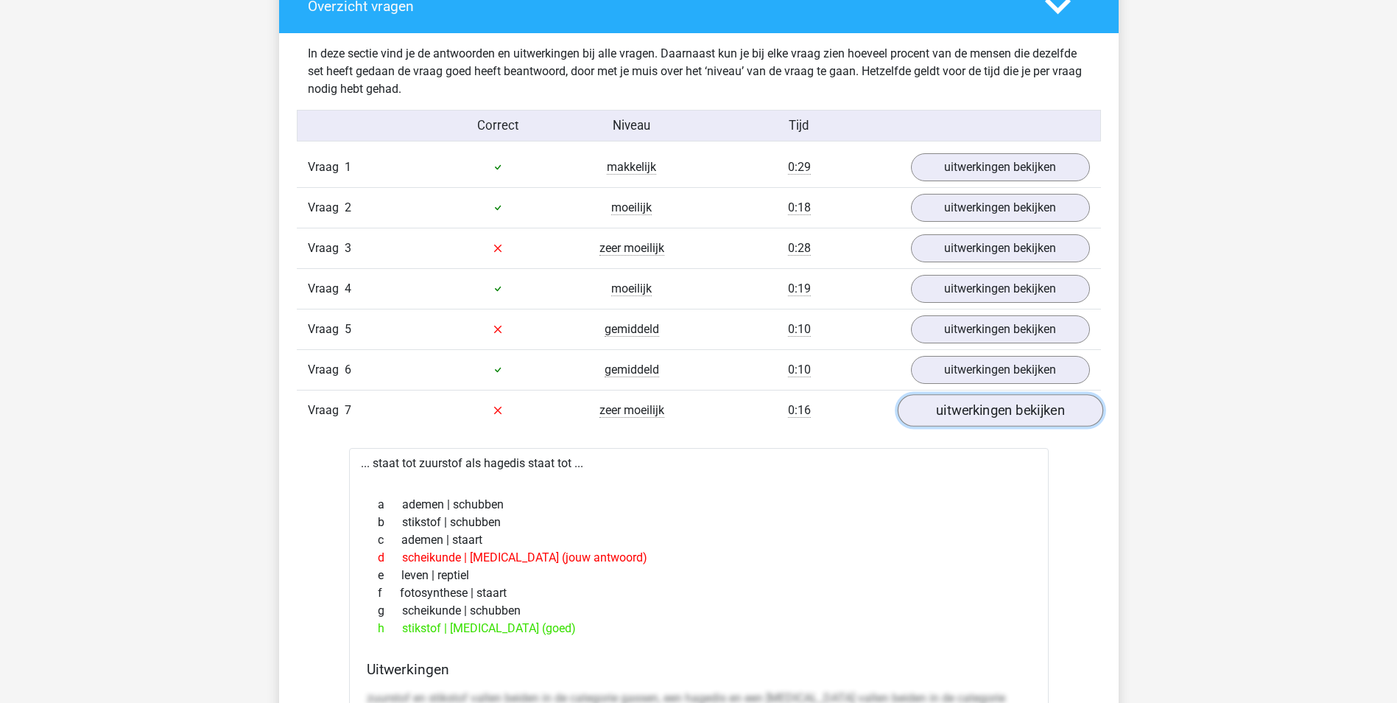
click at [957, 410] on link "uitwerkingen bekijken" at bounding box center [999, 410] width 205 height 32
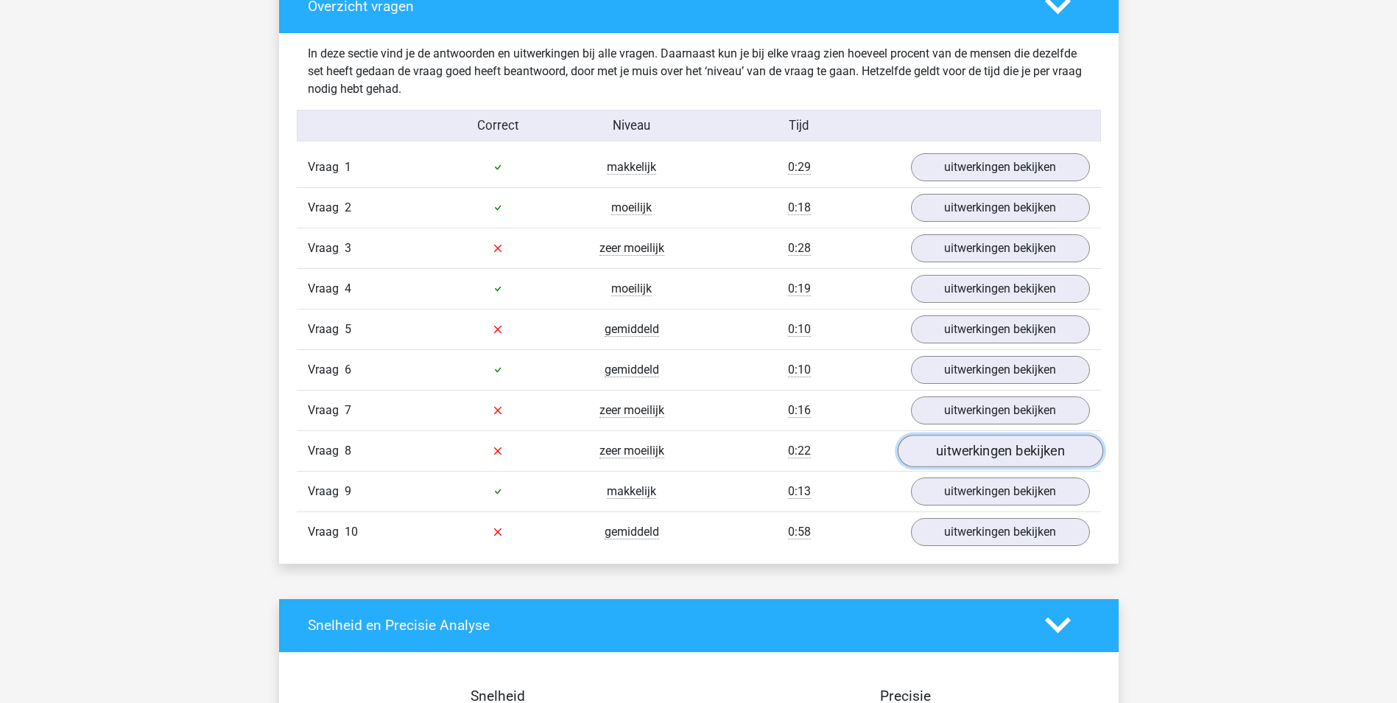
click at [1002, 443] on link "uitwerkingen bekijken" at bounding box center [999, 451] width 205 height 32
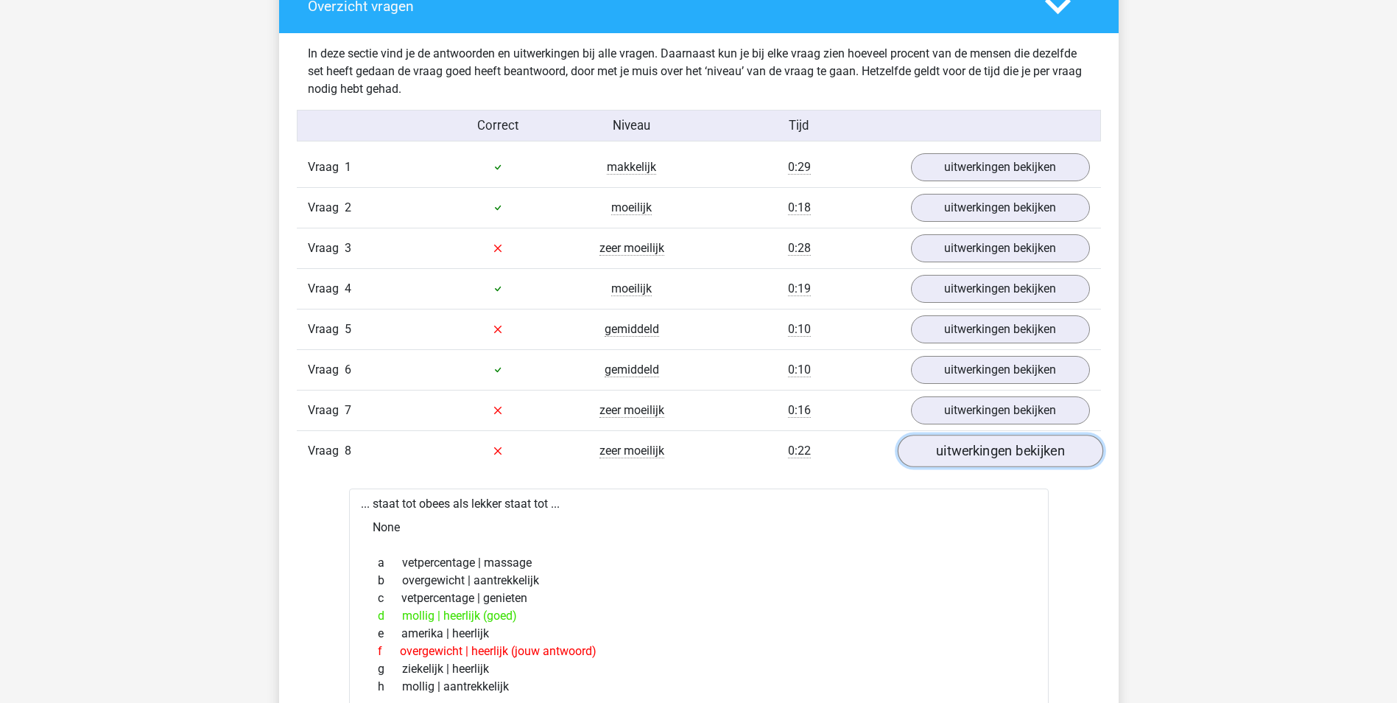
click at [967, 442] on link "uitwerkingen bekijken" at bounding box center [999, 451] width 205 height 32
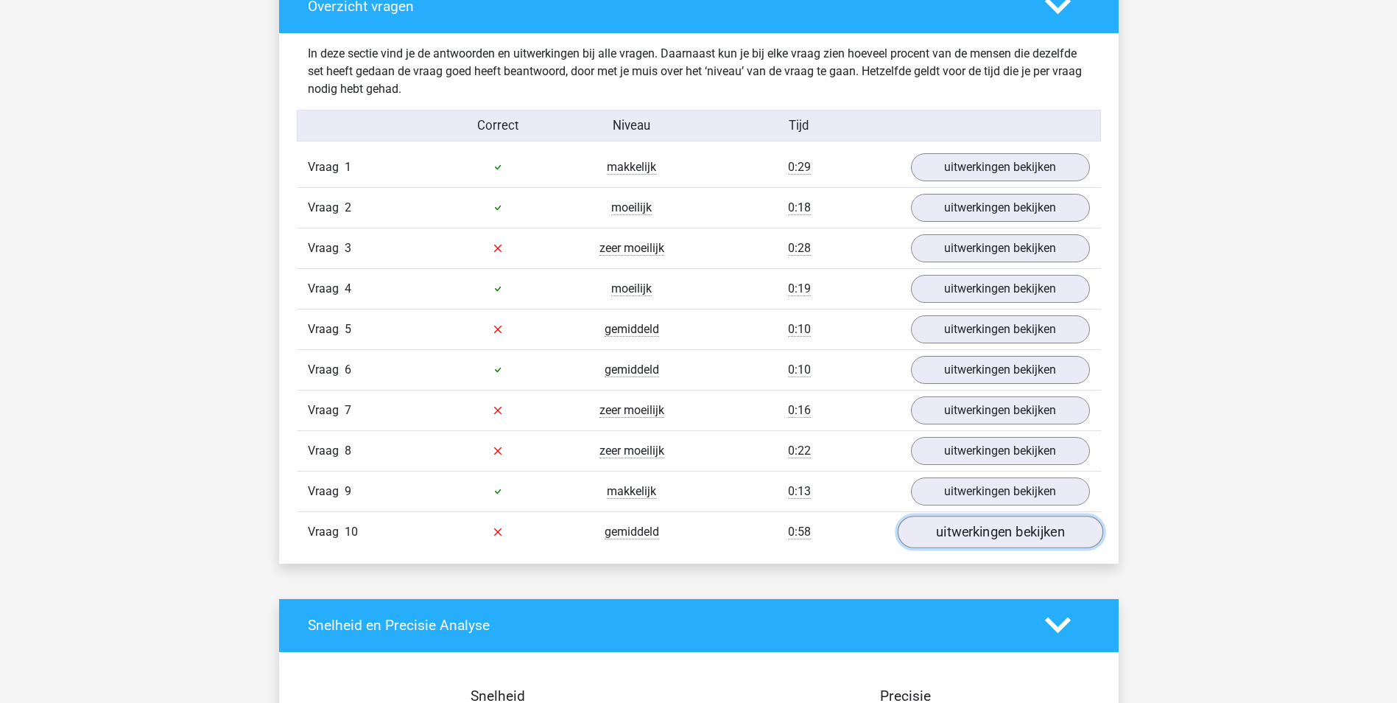
click at [971, 531] on link "uitwerkingen bekijken" at bounding box center [999, 532] width 205 height 32
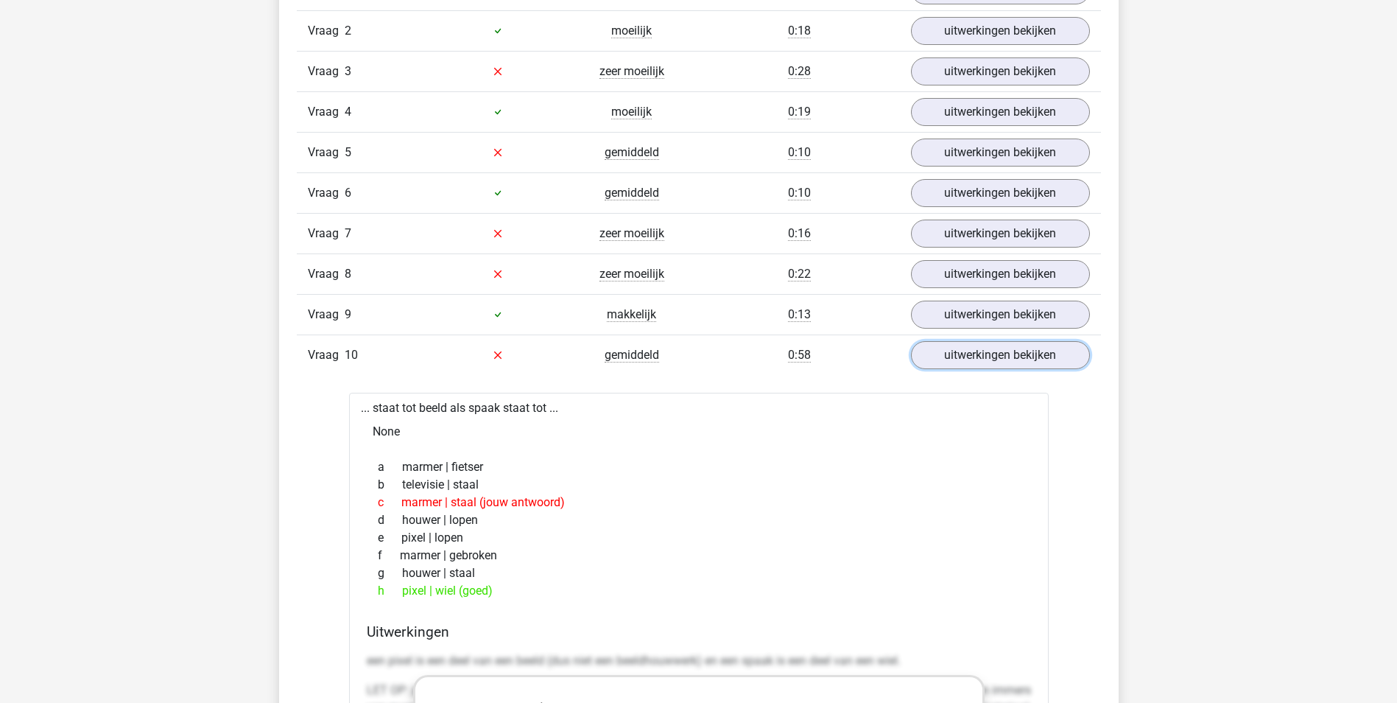
scroll to position [1321, 0]
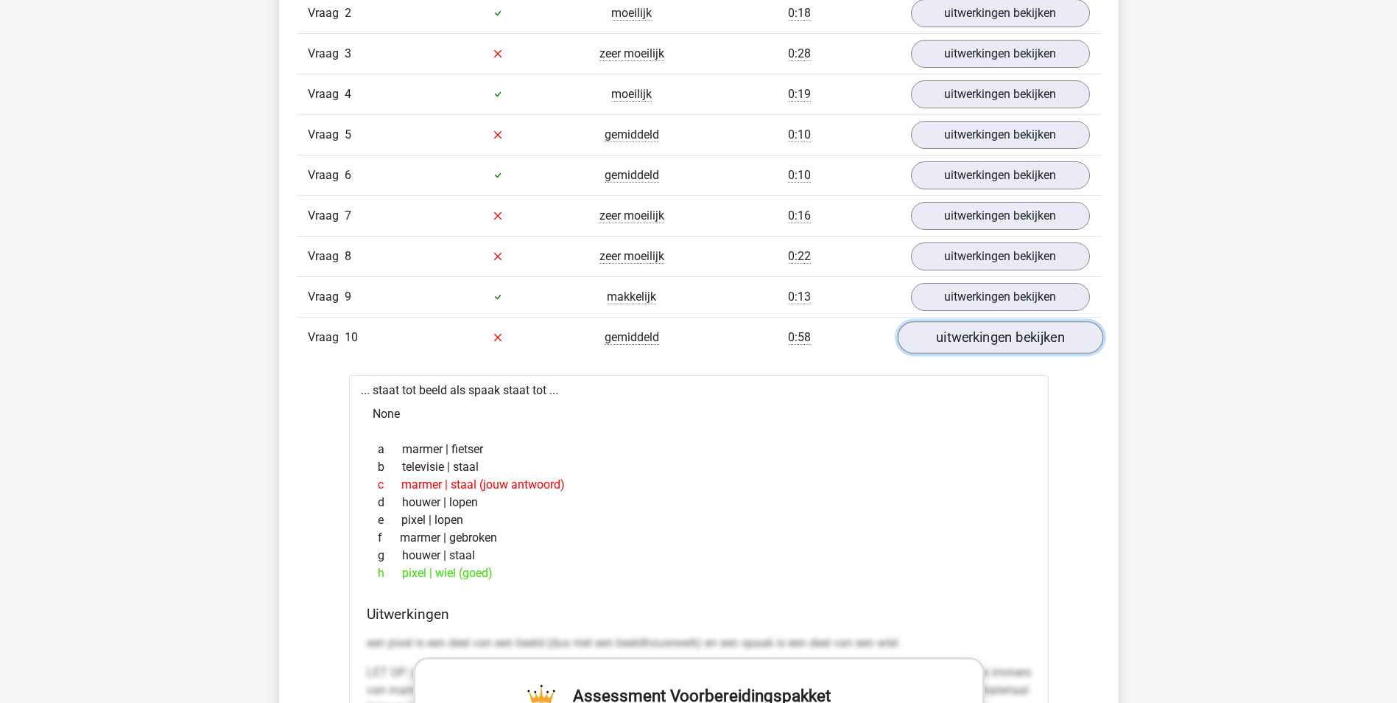
click at [974, 340] on link "uitwerkingen bekijken" at bounding box center [999, 337] width 205 height 32
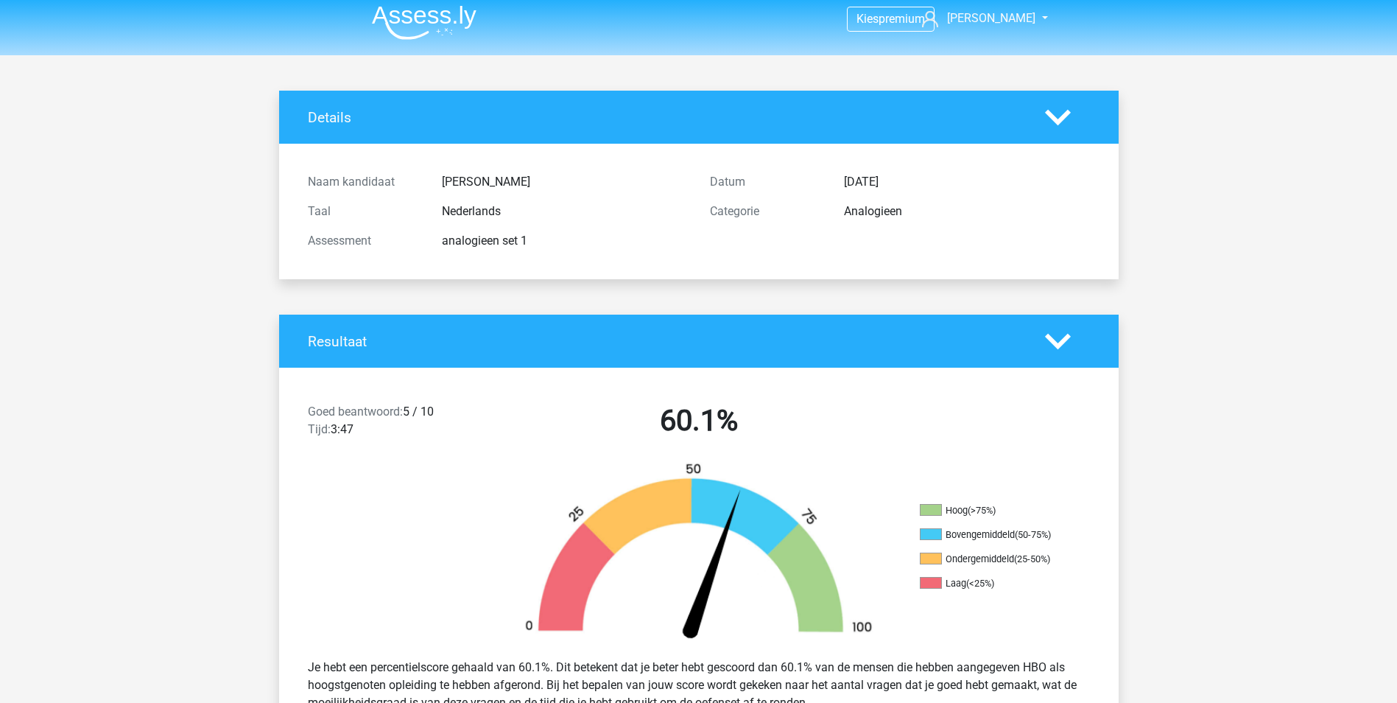
scroll to position [0, 0]
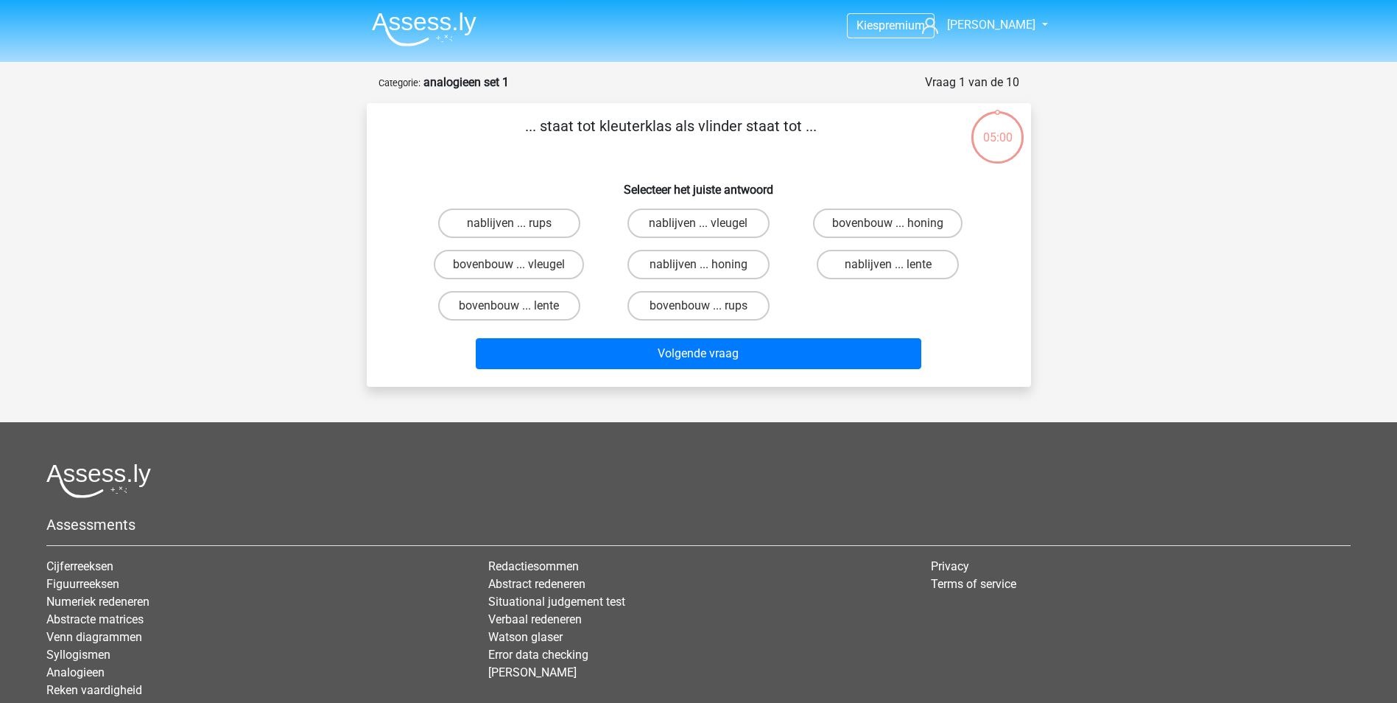
scroll to position [74, 0]
